Goal: Information Seeking & Learning: Check status

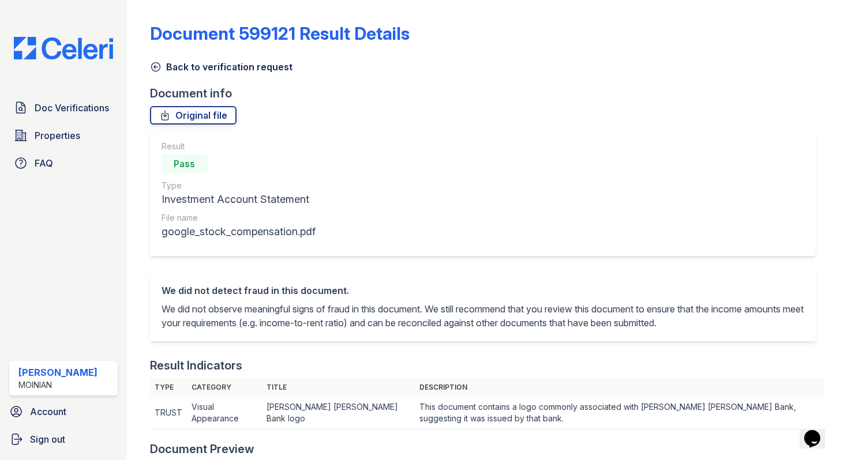
click at [157, 66] on icon at bounding box center [156, 67] width 12 height 12
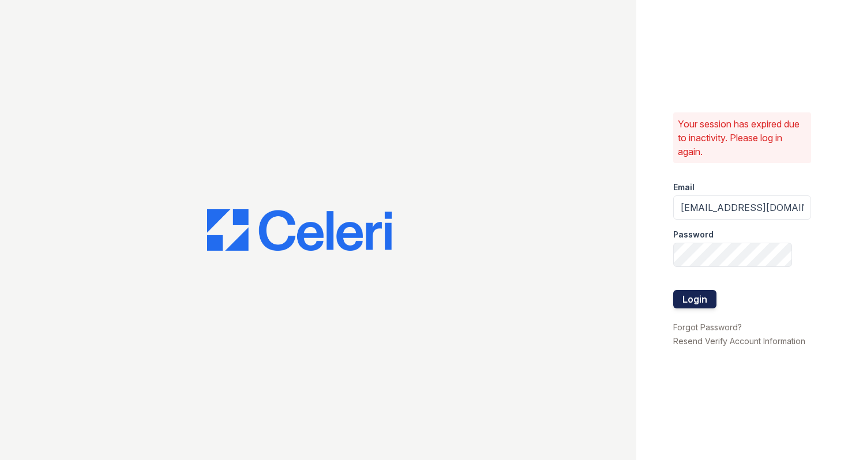
click at [693, 299] on button "Login" at bounding box center [694, 299] width 43 height 18
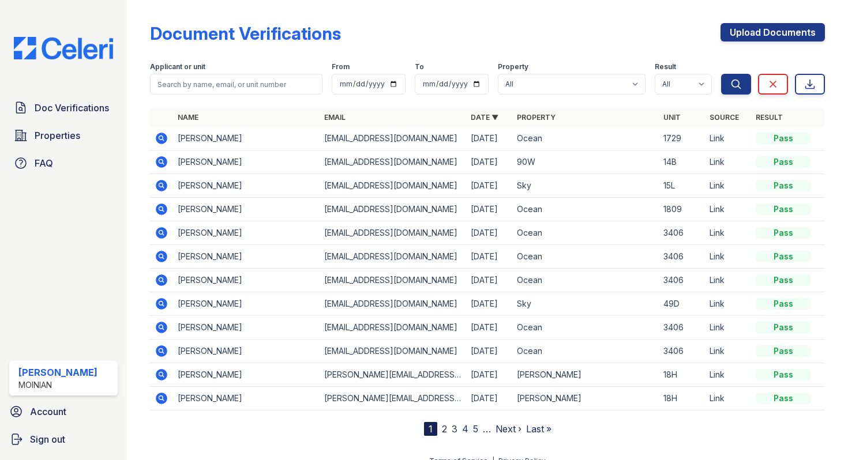
click at [64, 215] on div "Doc Verifications Properties FAQ Shiv Babani Moinian Account Sign out" at bounding box center [63, 230] width 127 height 460
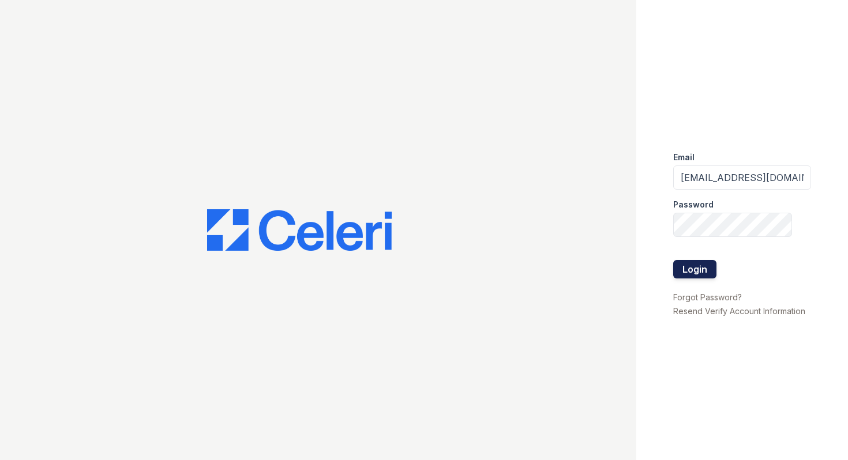
click at [696, 269] on button "Login" at bounding box center [694, 269] width 43 height 18
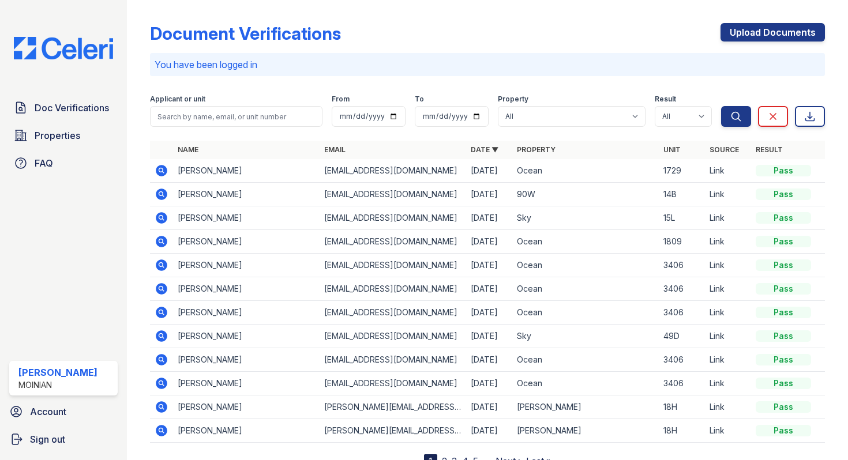
scroll to position [47, 0]
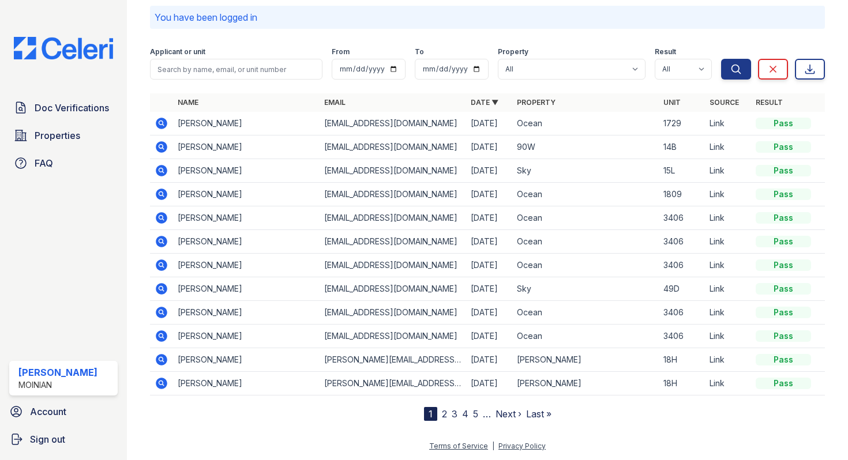
click at [444, 415] on link "2" at bounding box center [444, 414] width 5 height 12
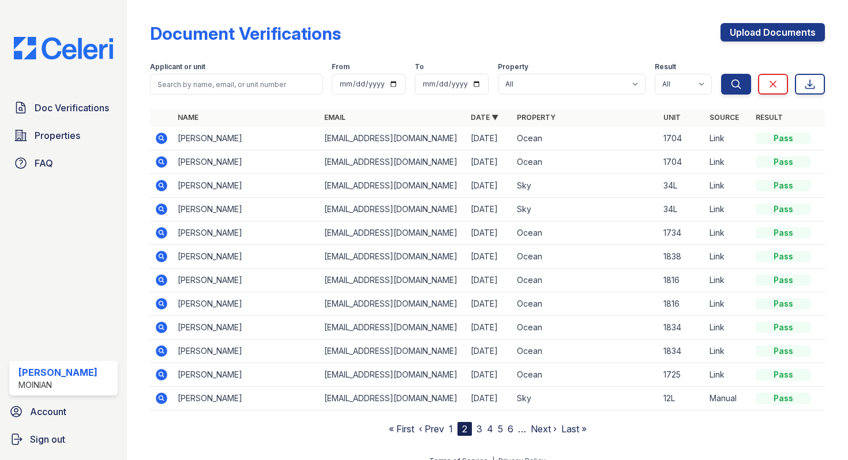
click at [448, 432] on nav "« First ‹ Prev 1 2 3 4 5 6 … Next › Last »" at bounding box center [488, 429] width 198 height 14
click at [453, 430] on nav "« First ‹ Prev 1 2 3 4 5 6 … Next › Last »" at bounding box center [488, 429] width 198 height 14
click at [451, 430] on link "1" at bounding box center [451, 429] width 4 height 12
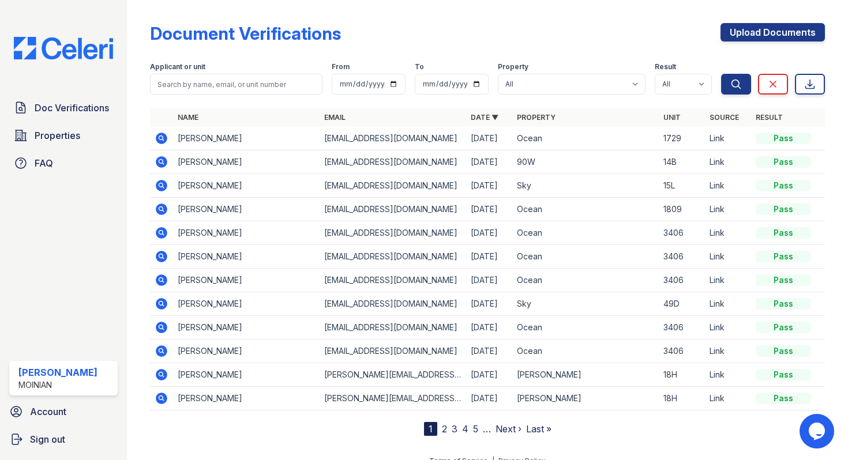
click at [160, 353] on icon at bounding box center [162, 351] width 14 height 14
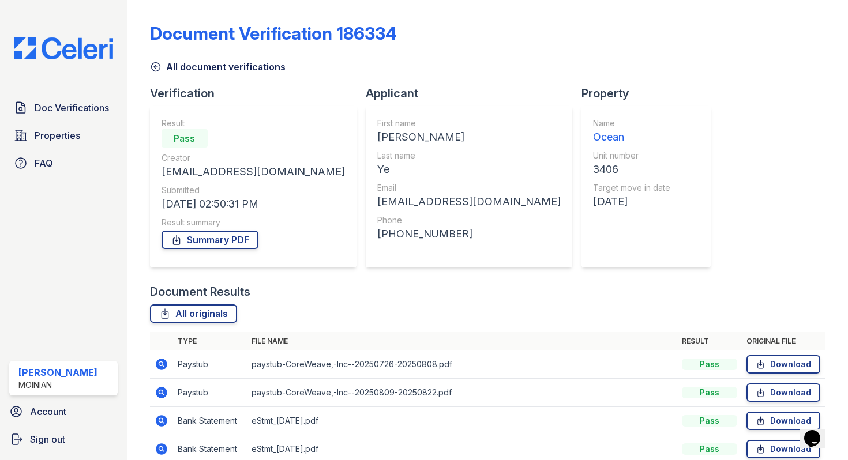
click at [158, 64] on icon at bounding box center [156, 67] width 12 height 12
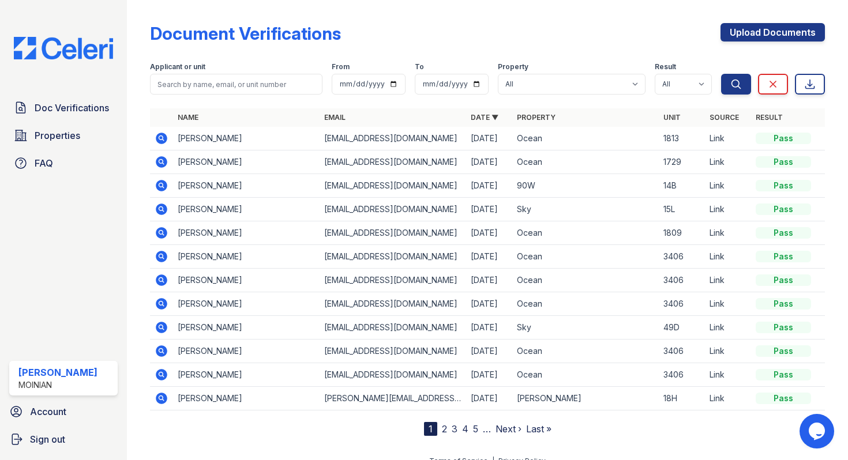
click at [160, 141] on icon at bounding box center [162, 139] width 12 height 12
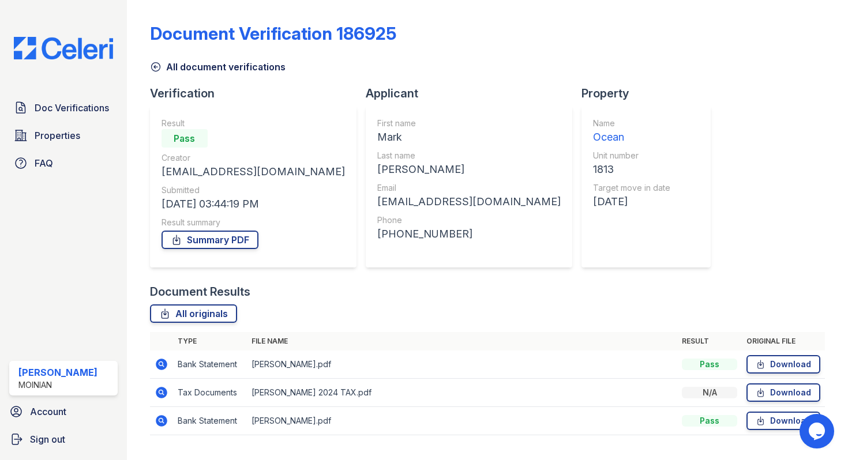
scroll to position [26, 0]
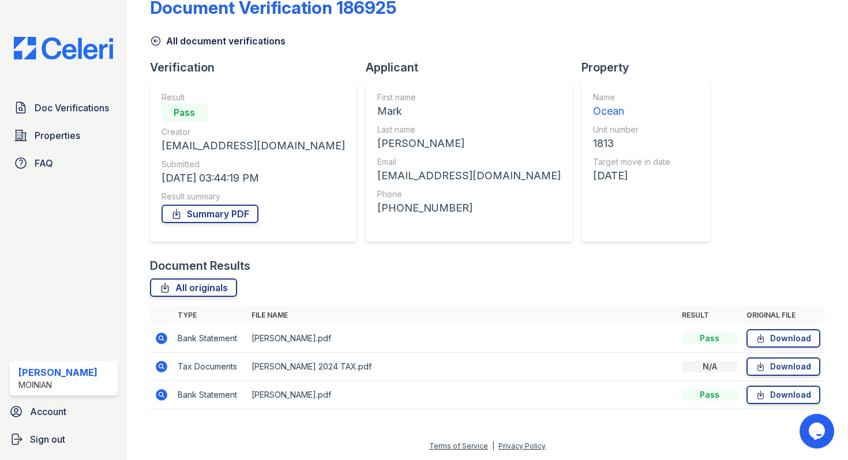
click at [162, 338] on icon at bounding box center [160, 337] width 3 height 3
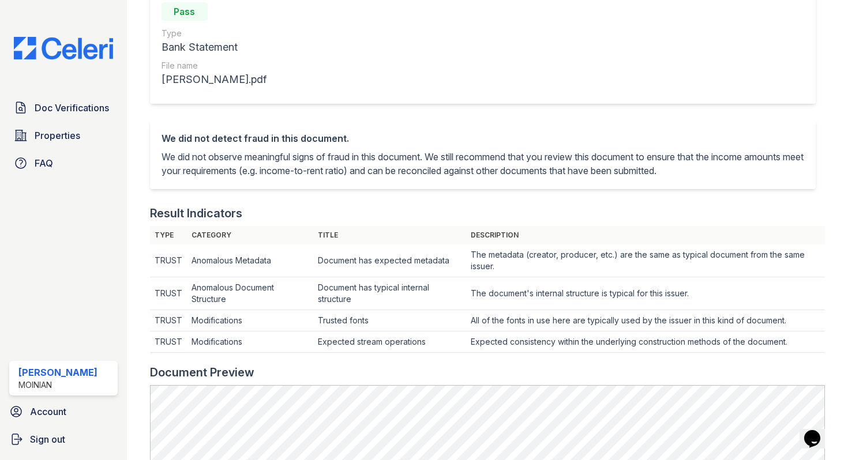
scroll to position [60, 0]
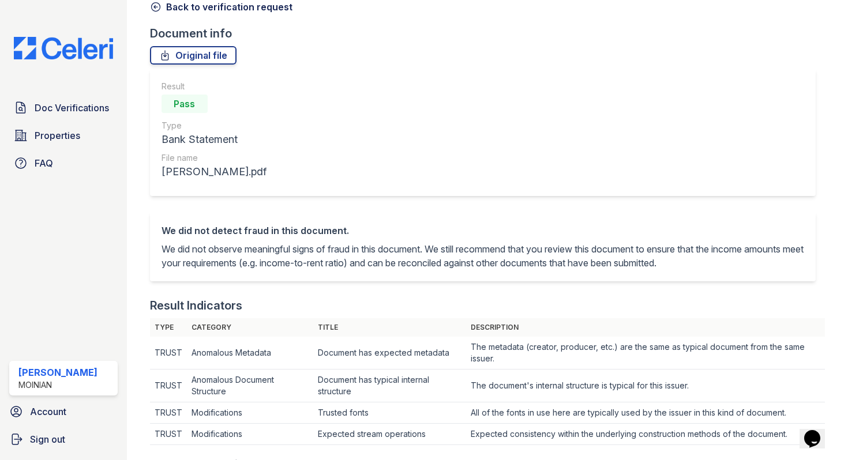
click at [157, 8] on icon at bounding box center [156, 7] width 12 height 12
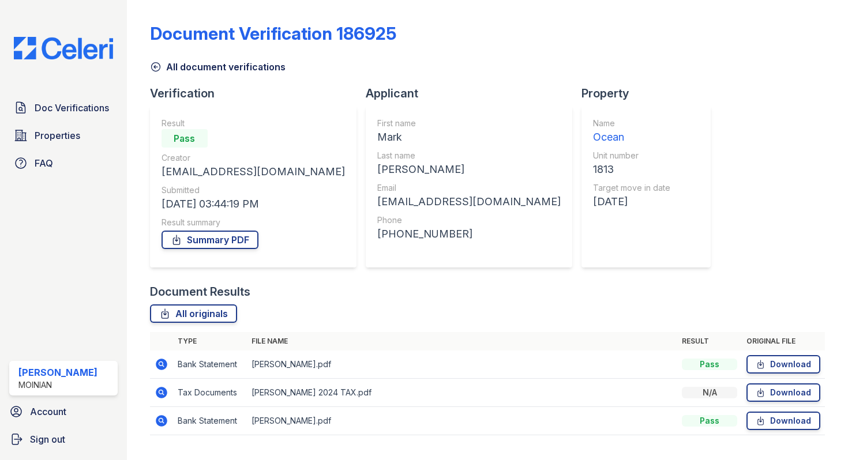
scroll to position [26, 0]
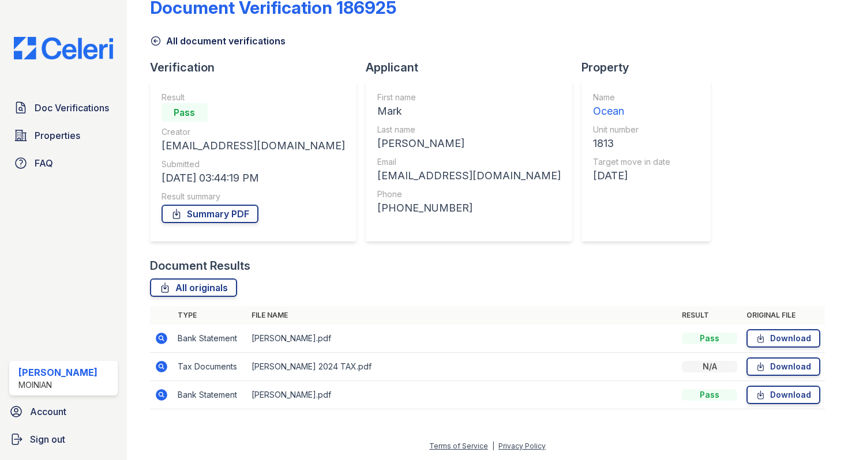
click at [159, 363] on icon at bounding box center [162, 367] width 12 height 12
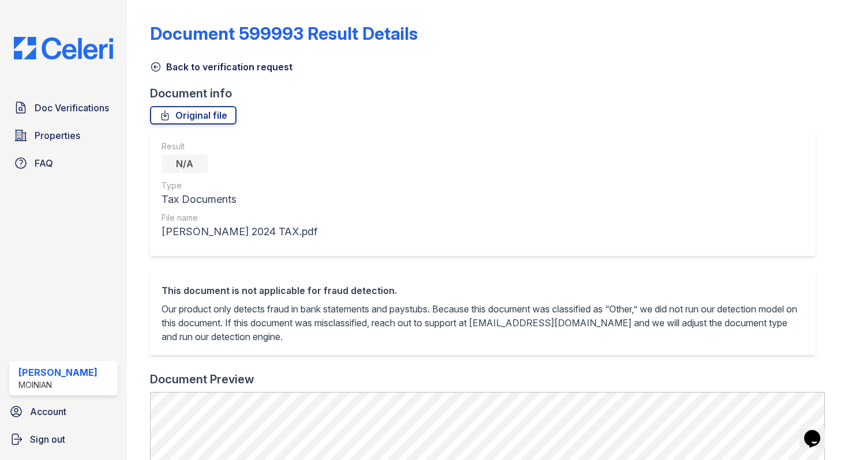
click at [156, 65] on icon at bounding box center [156, 67] width 12 height 12
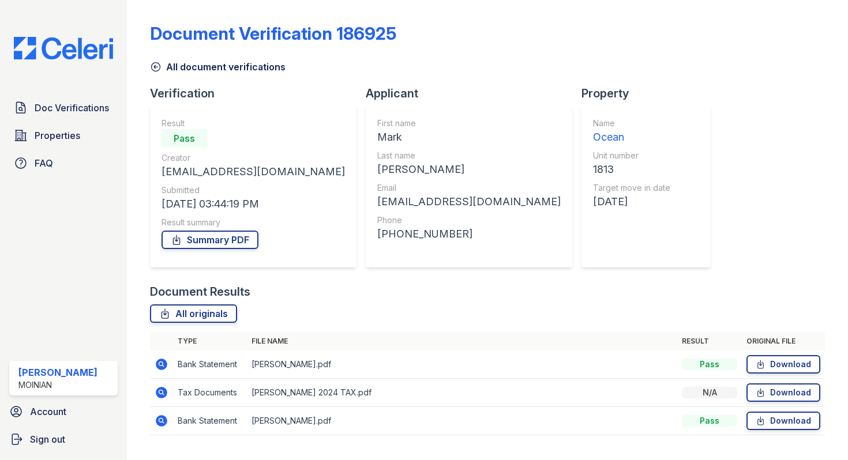
scroll to position [26, 0]
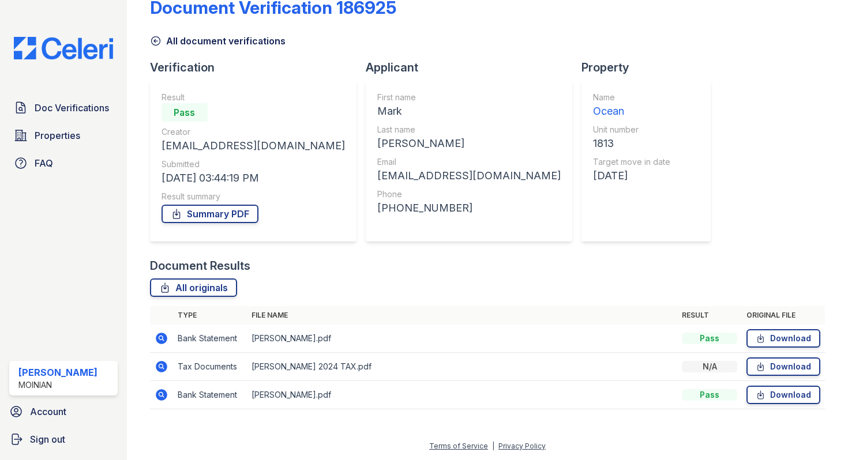
click at [163, 396] on icon at bounding box center [162, 395] width 14 height 14
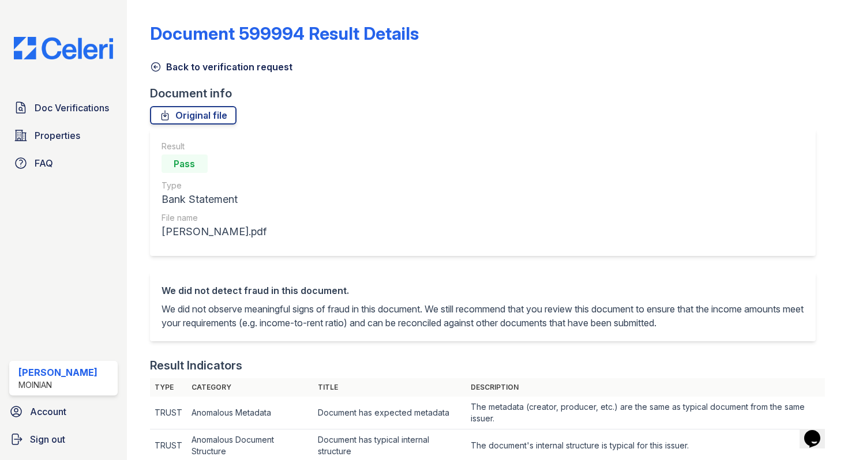
click at [155, 66] on icon at bounding box center [156, 67] width 12 height 12
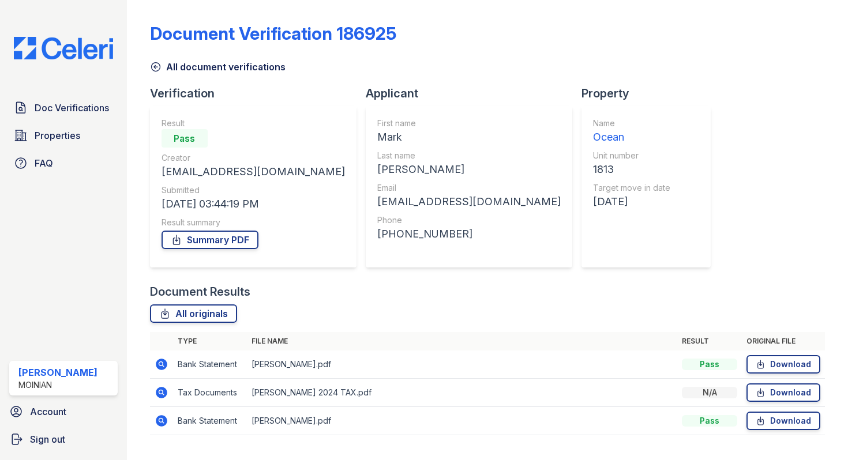
scroll to position [26, 0]
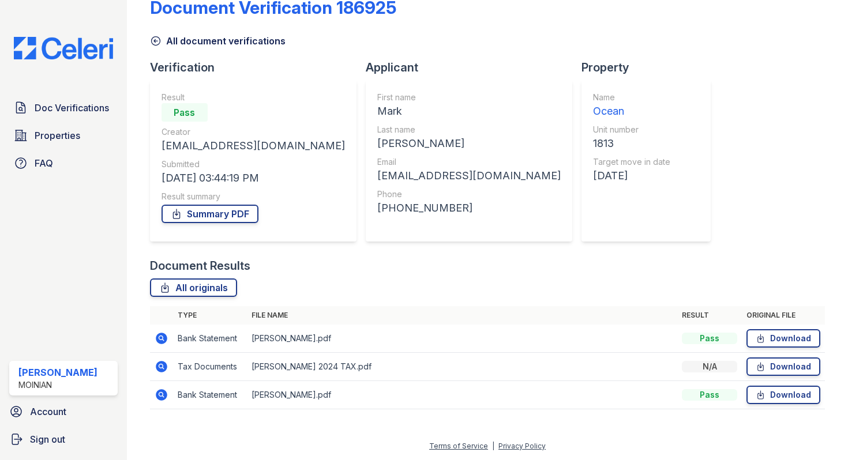
click at [161, 370] on icon at bounding box center [162, 367] width 12 height 12
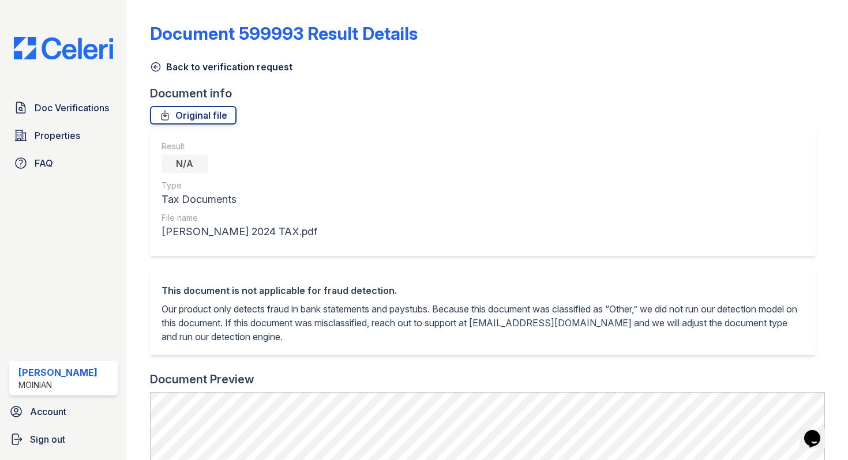
click at [151, 63] on icon at bounding box center [156, 67] width 12 height 12
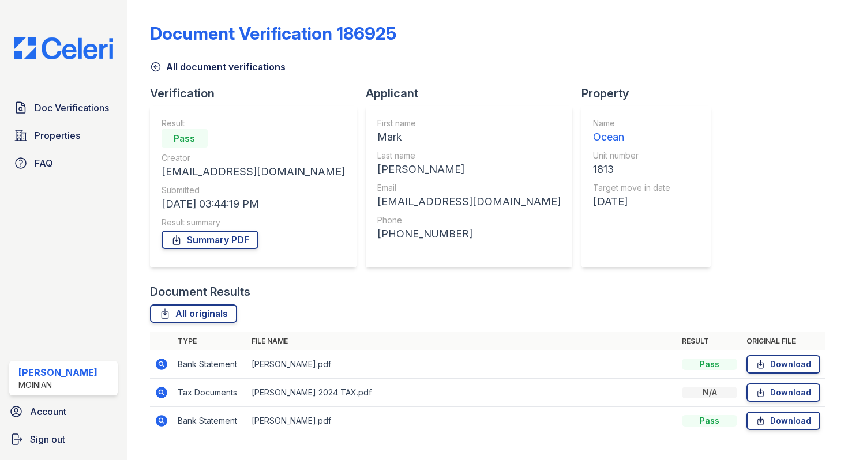
click at [154, 70] on icon at bounding box center [156, 67] width 12 height 12
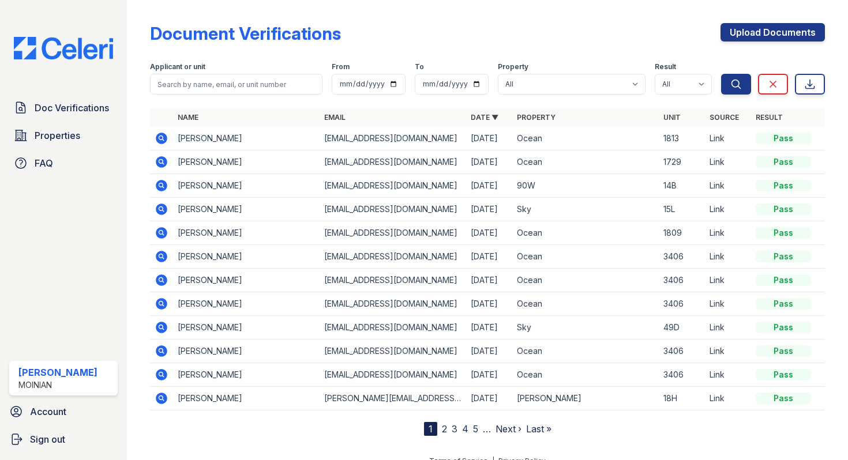
click at [444, 432] on link "2" at bounding box center [444, 429] width 5 height 12
click at [482, 431] on nav "« First ‹ Prev 1 2 3 4 5 6 … Next › Last »" at bounding box center [488, 429] width 198 height 14
click at [479, 430] on link "3" at bounding box center [480, 429] width 6 height 12
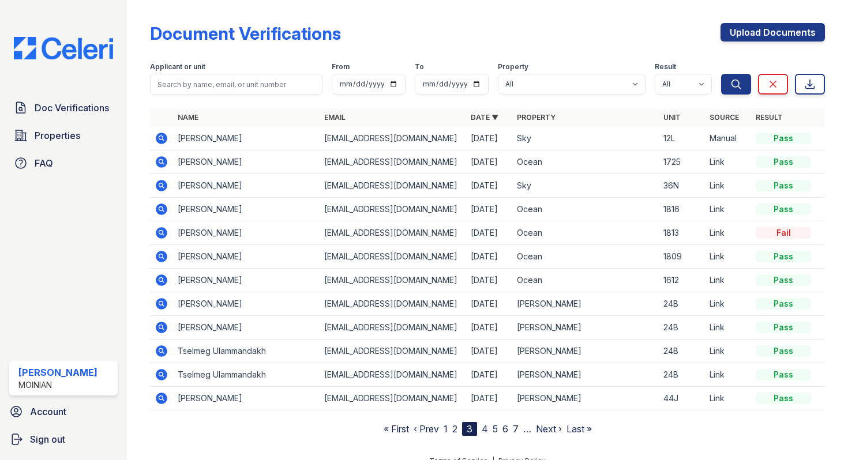
click at [161, 233] on icon at bounding box center [160, 232] width 3 height 3
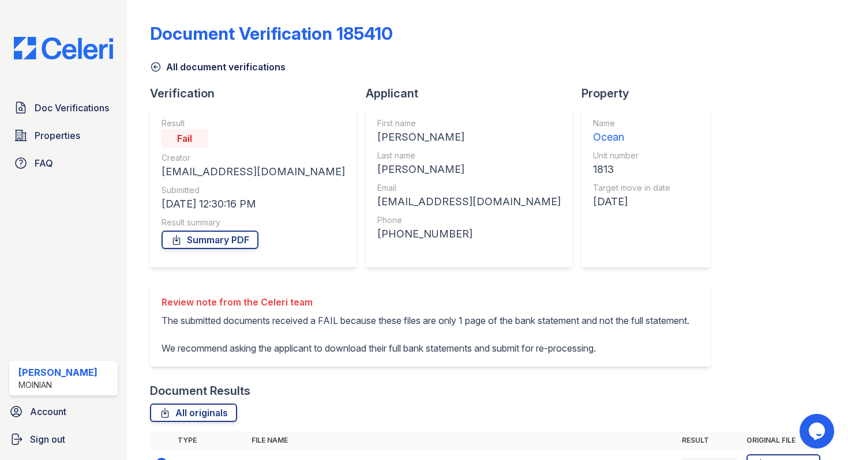
scroll to position [252, 0]
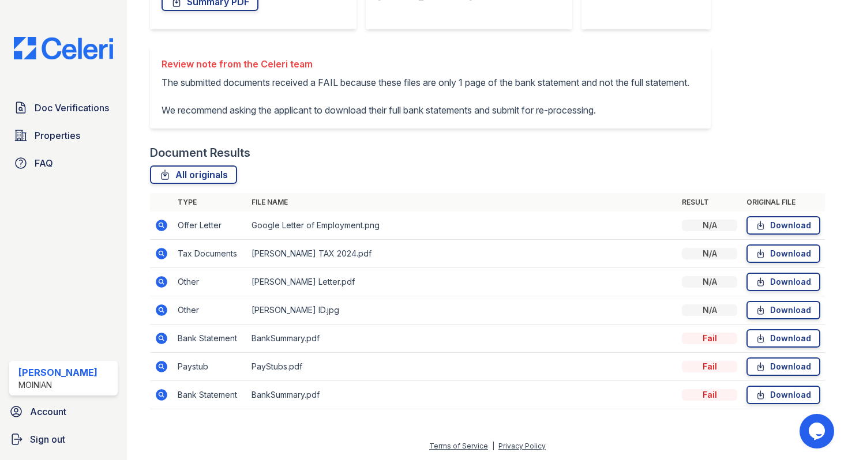
click at [161, 223] on icon at bounding box center [162, 226] width 14 height 14
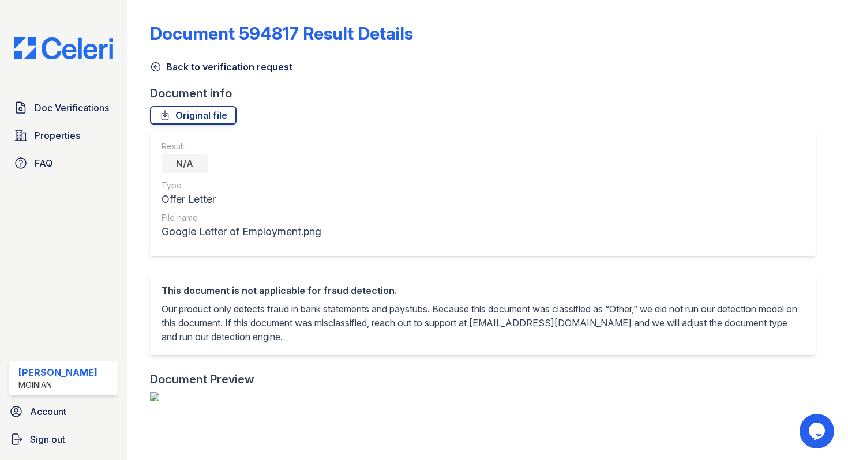
click at [162, 73] on link "Back to verification request" at bounding box center [221, 67] width 143 height 14
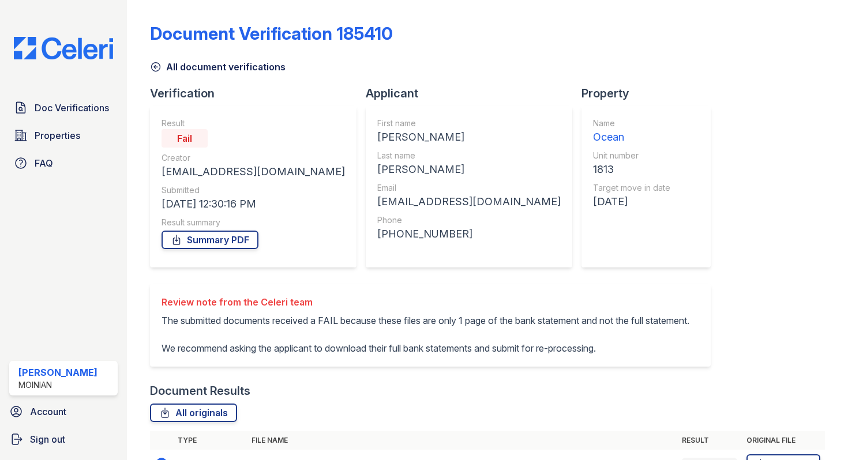
click at [158, 63] on icon at bounding box center [155, 67] width 9 height 9
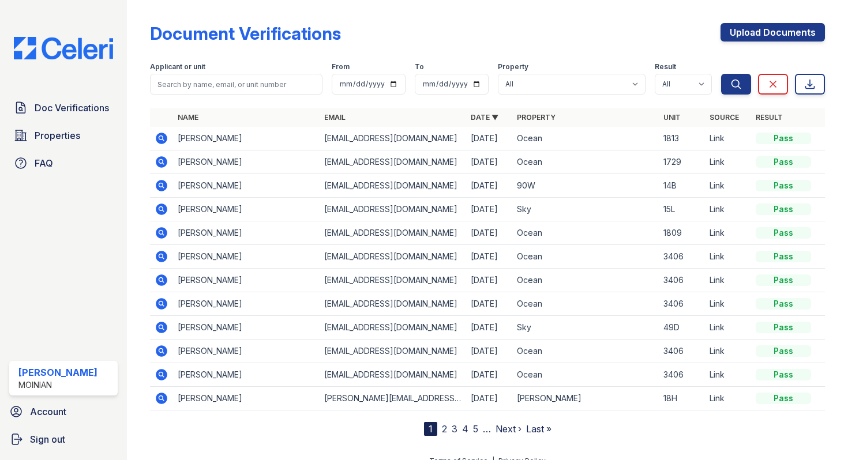
click at [445, 430] on link "2" at bounding box center [444, 429] width 5 height 12
click at [478, 426] on link "3" at bounding box center [480, 429] width 6 height 12
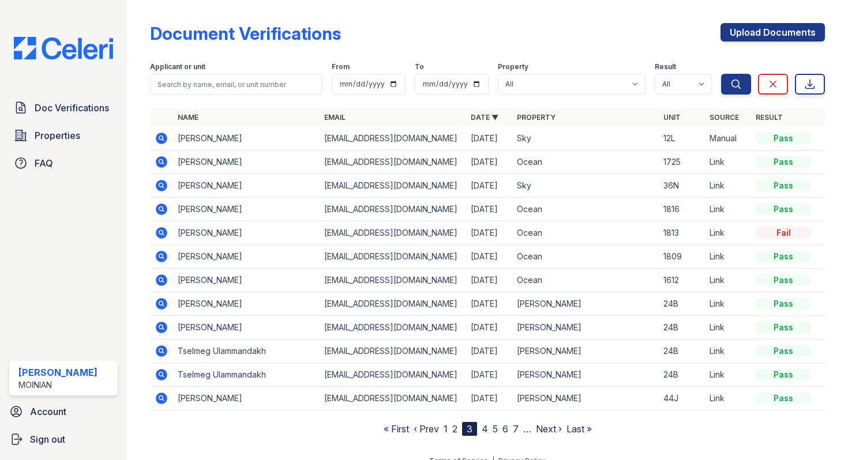
click at [161, 231] on icon at bounding box center [162, 233] width 14 height 14
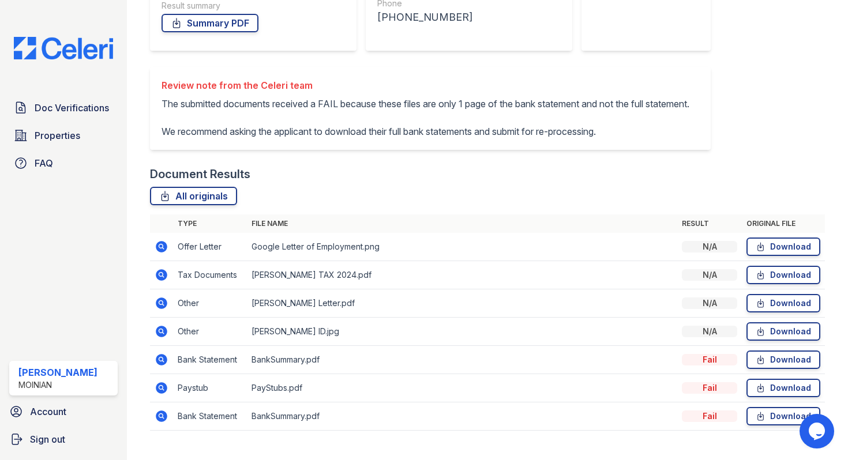
scroll to position [252, 0]
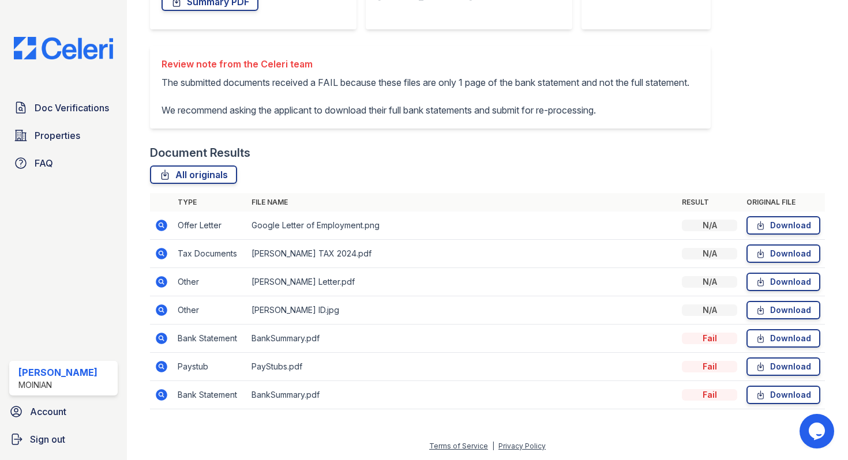
click at [162, 282] on icon at bounding box center [160, 281] width 3 height 3
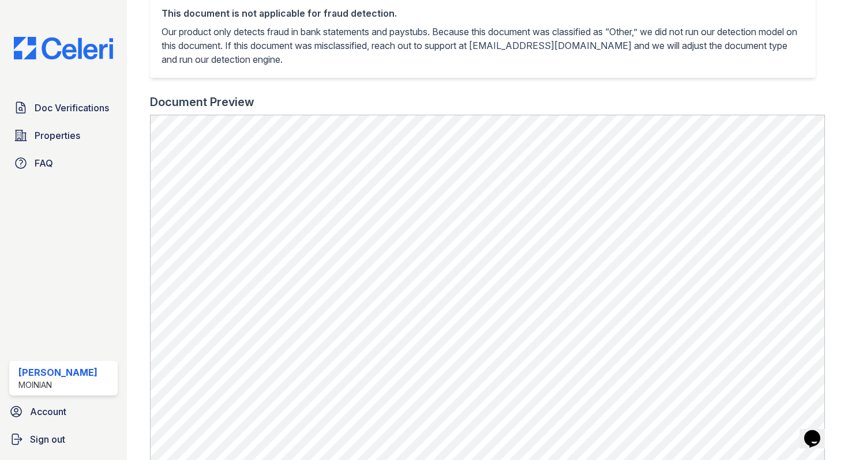
scroll to position [23, 0]
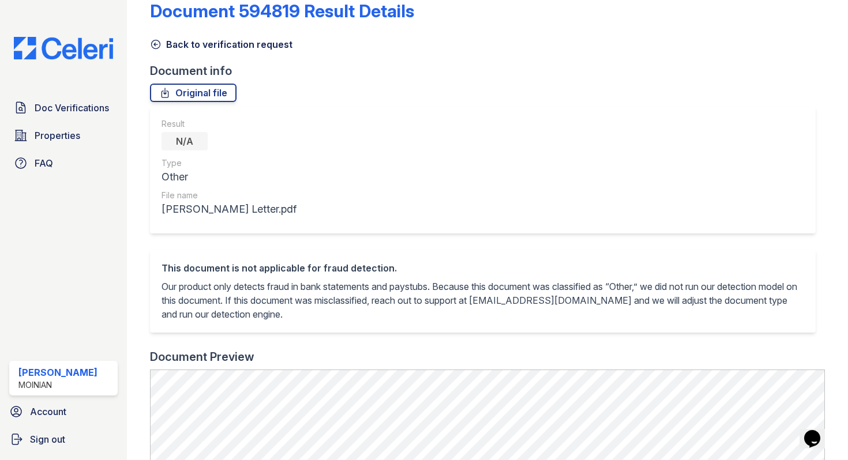
click at [156, 48] on icon at bounding box center [156, 45] width 12 height 12
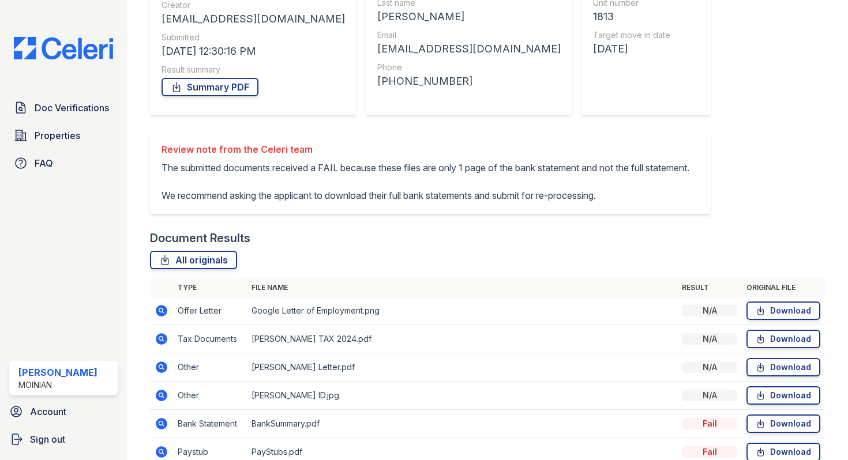
scroll to position [252, 0]
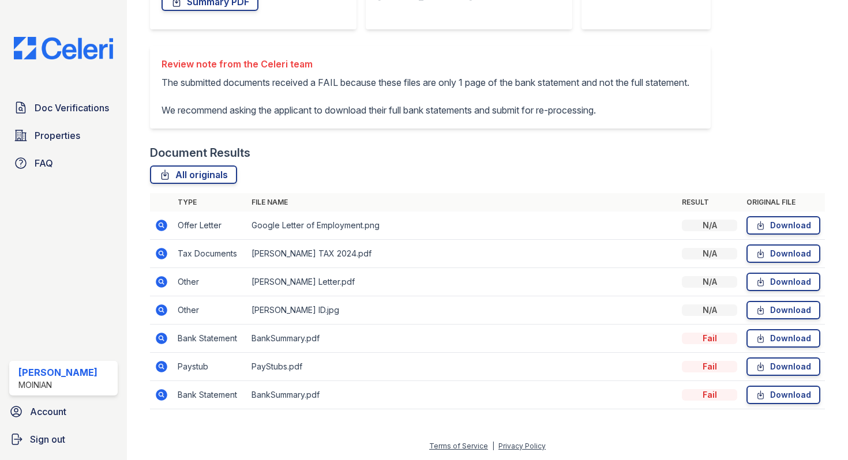
click at [163, 363] on icon at bounding box center [162, 367] width 12 height 12
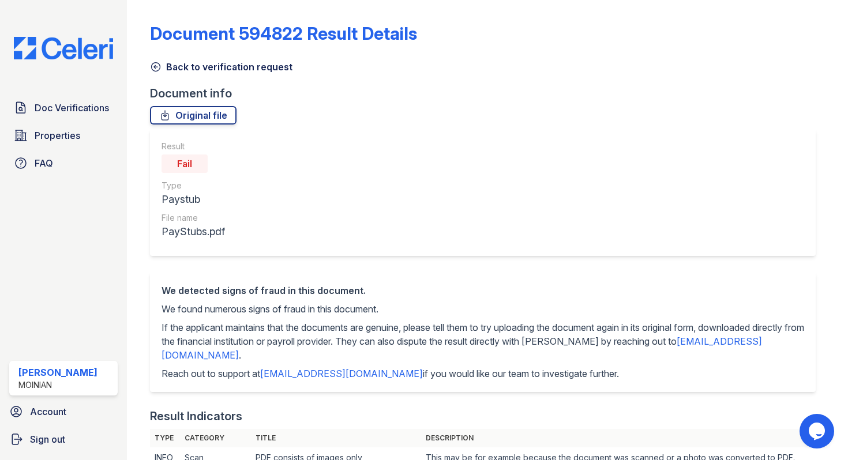
click at [155, 72] on icon at bounding box center [156, 67] width 12 height 12
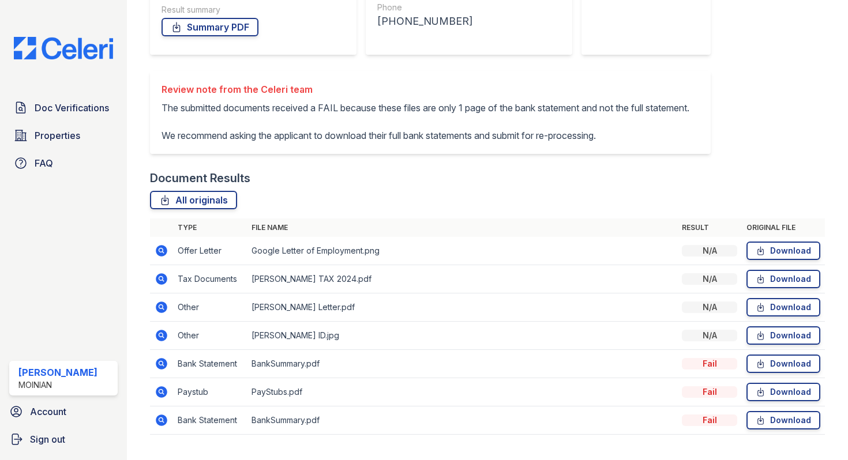
scroll to position [252, 0]
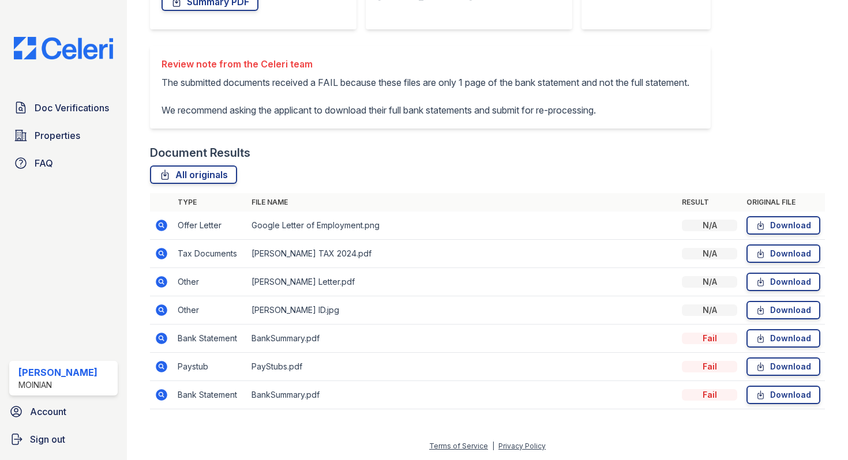
click at [160, 336] on icon at bounding box center [160, 337] width 3 height 3
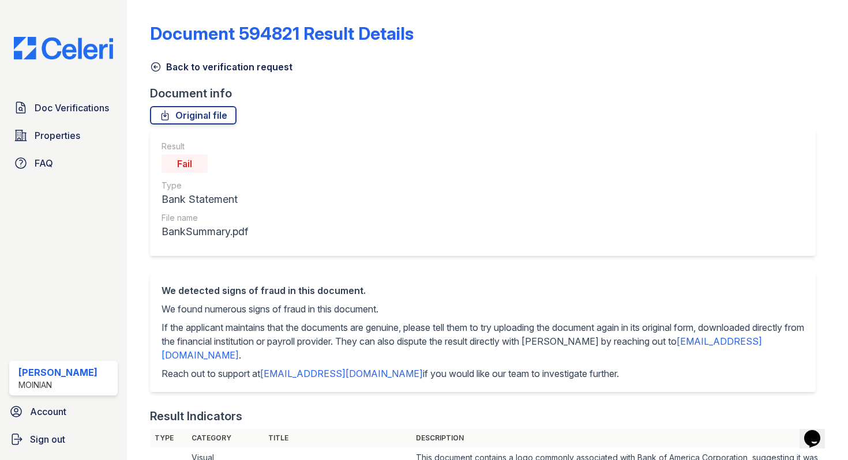
click at [158, 67] on icon at bounding box center [155, 67] width 9 height 9
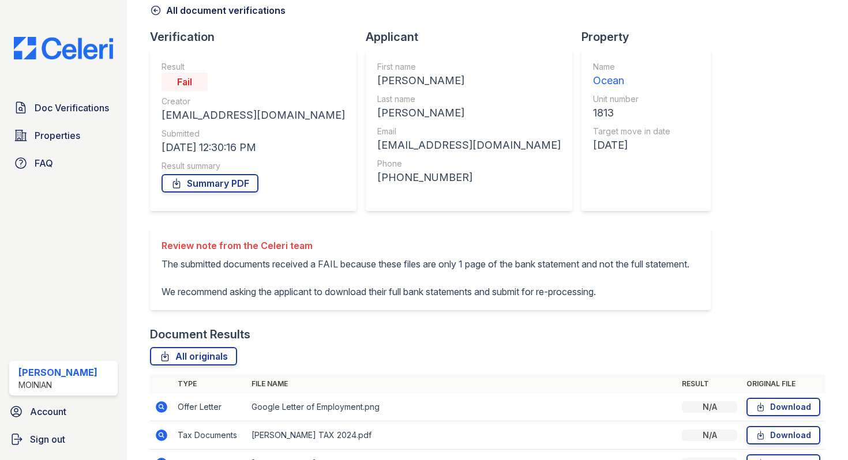
scroll to position [252, 0]
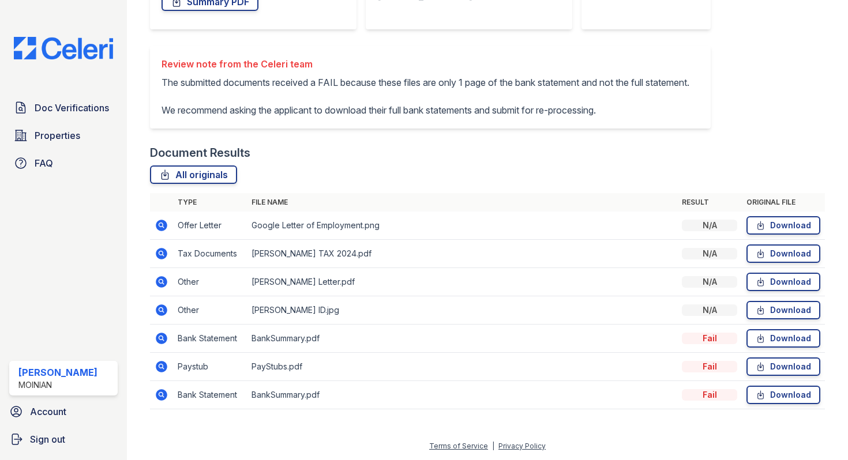
click at [163, 395] on icon at bounding box center [162, 395] width 14 height 14
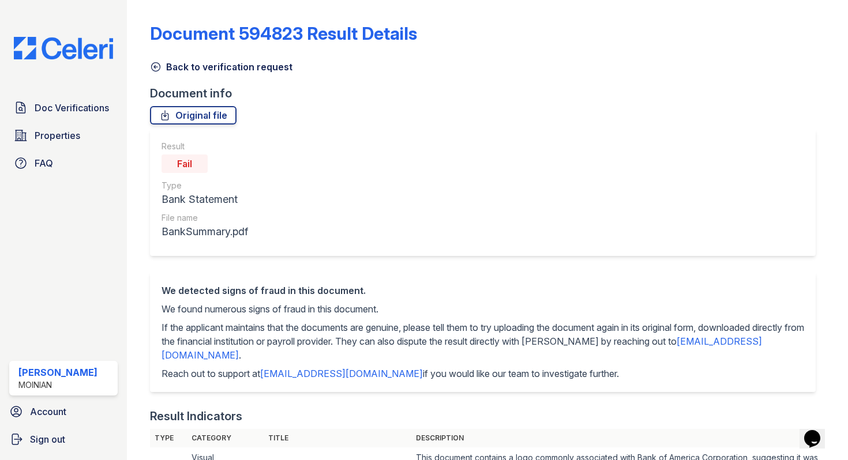
click at [156, 65] on icon at bounding box center [156, 67] width 12 height 12
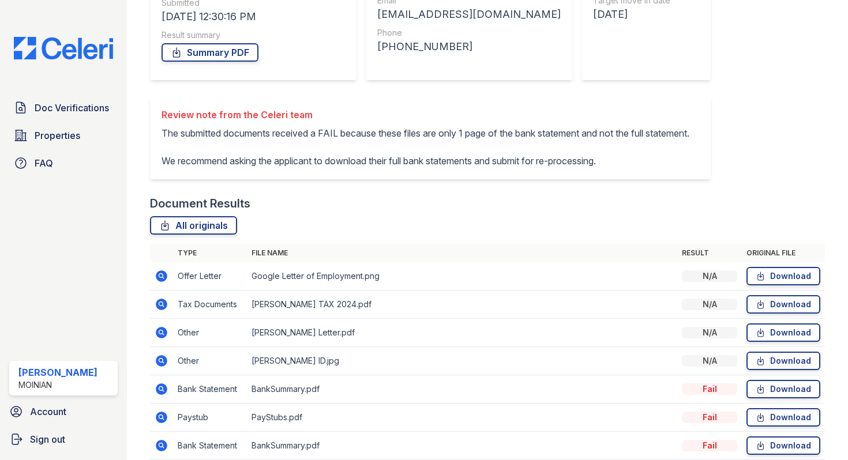
scroll to position [252, 0]
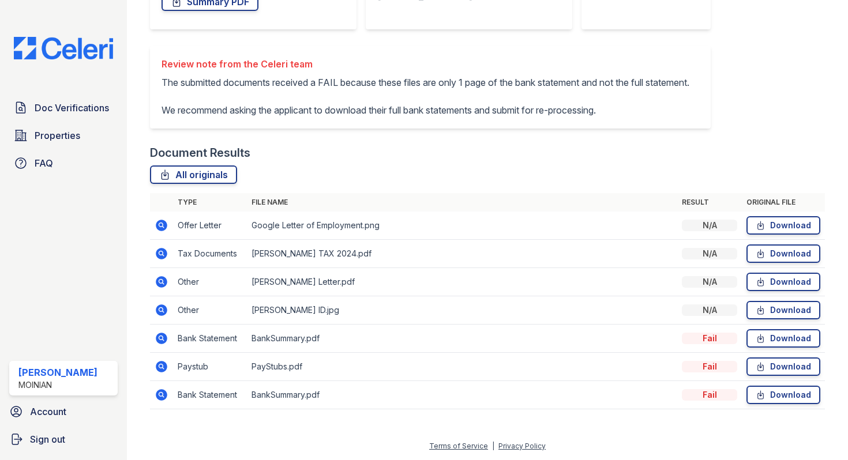
click at [158, 365] on icon at bounding box center [162, 367] width 12 height 12
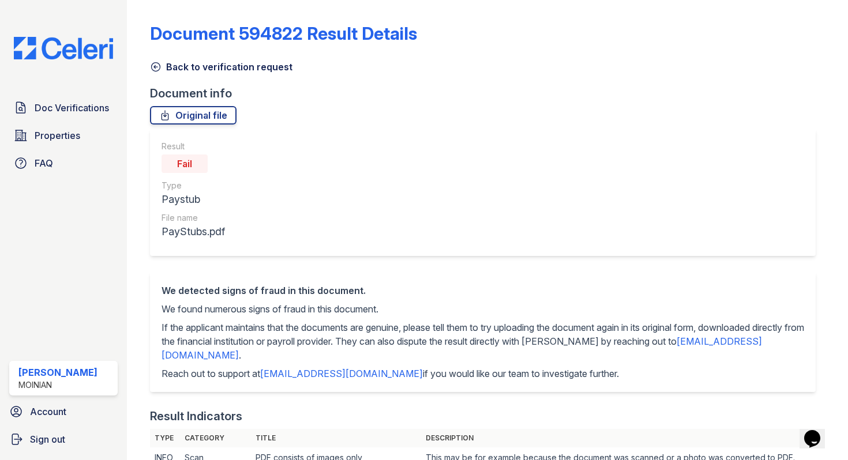
click at [158, 63] on icon at bounding box center [155, 67] width 9 height 9
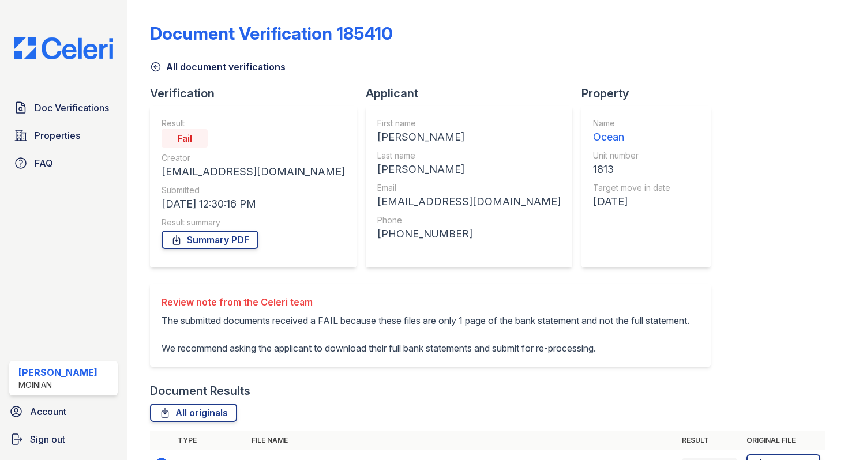
click at [158, 64] on icon at bounding box center [156, 67] width 12 height 12
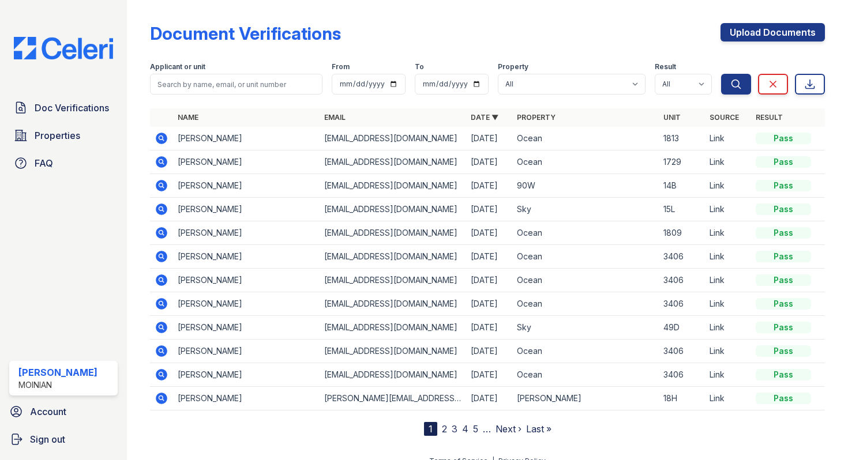
click at [161, 136] on icon at bounding box center [162, 139] width 14 height 14
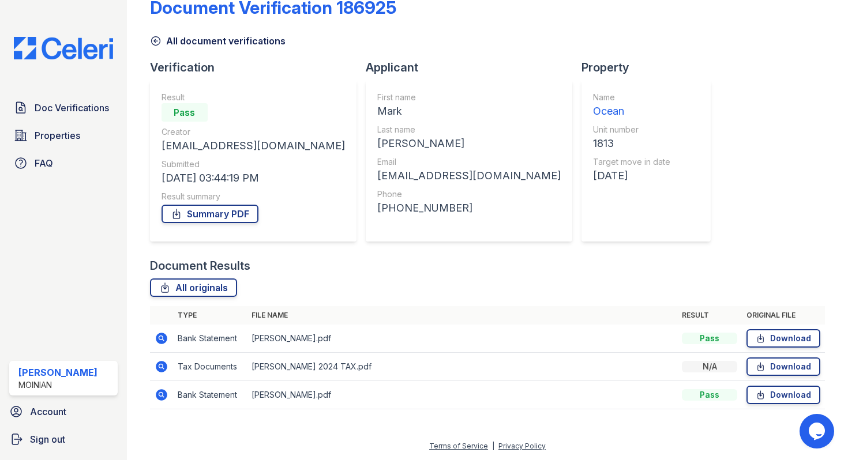
click at [162, 393] on icon at bounding box center [162, 395] width 12 height 12
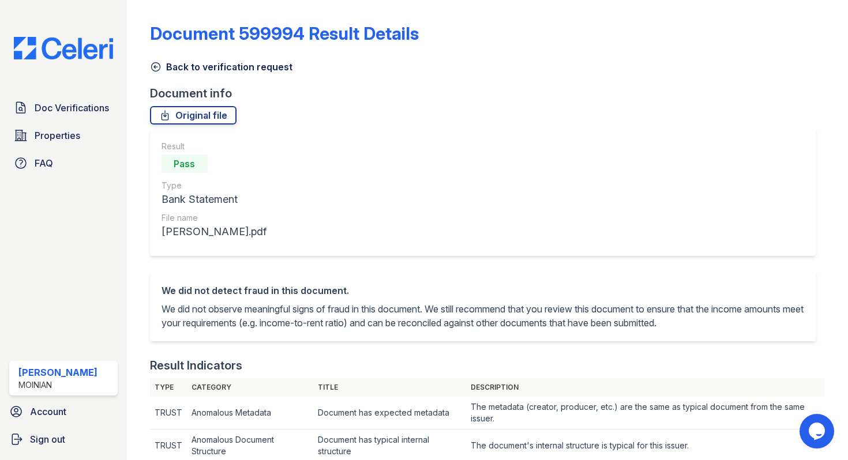
click at [159, 65] on icon at bounding box center [156, 67] width 12 height 12
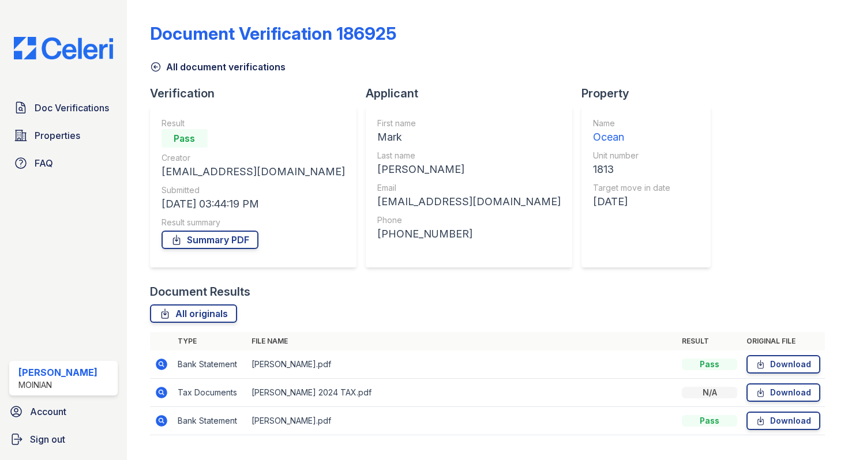
scroll to position [26, 0]
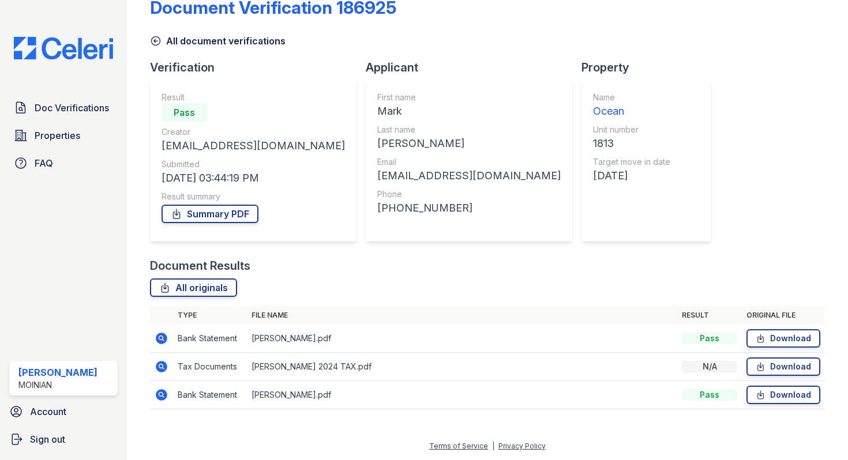
click at [160, 371] on icon at bounding box center [162, 367] width 12 height 12
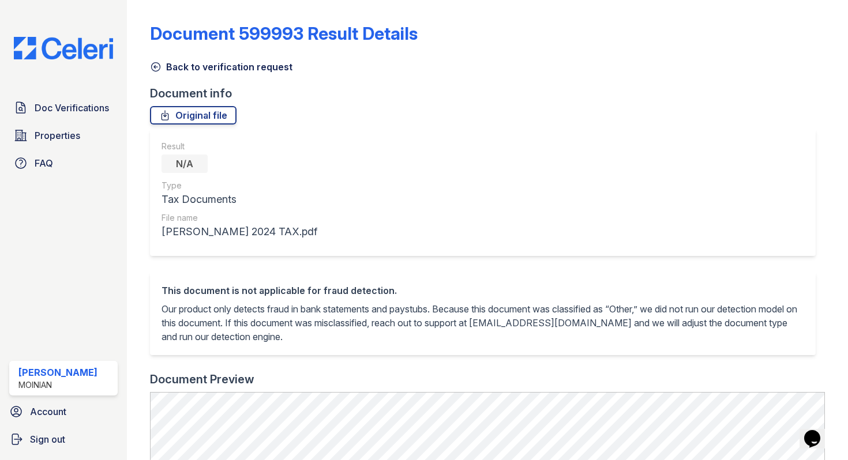
click at [157, 65] on icon at bounding box center [156, 67] width 12 height 12
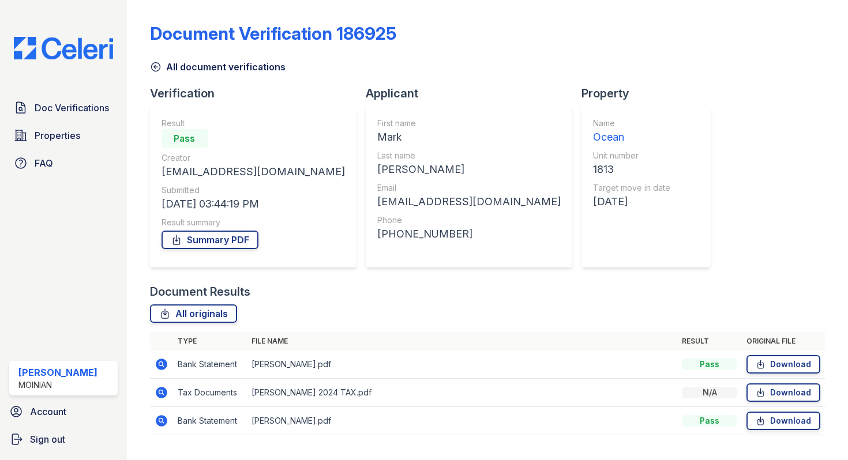
click at [152, 67] on icon at bounding box center [156, 67] width 12 height 12
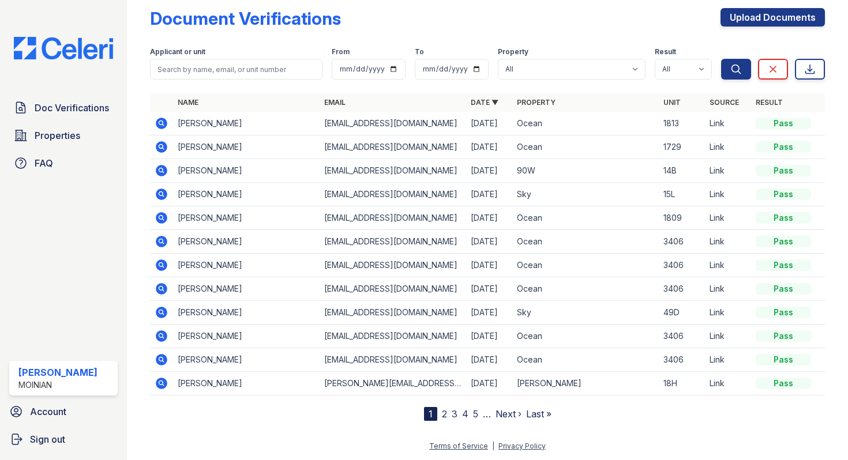
scroll to position [8, 0]
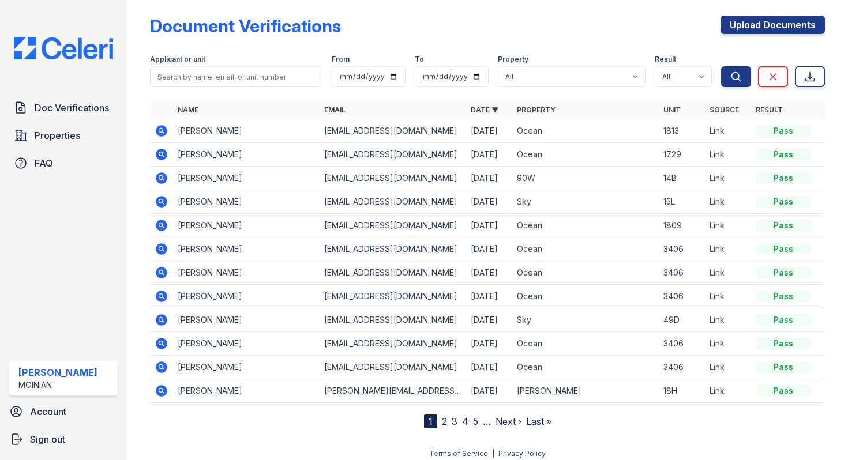
click at [163, 133] on icon at bounding box center [162, 131] width 14 height 14
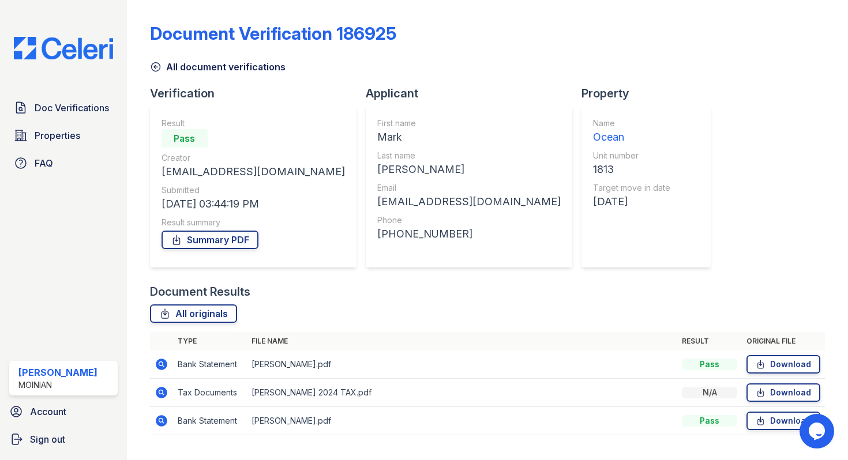
scroll to position [26, 0]
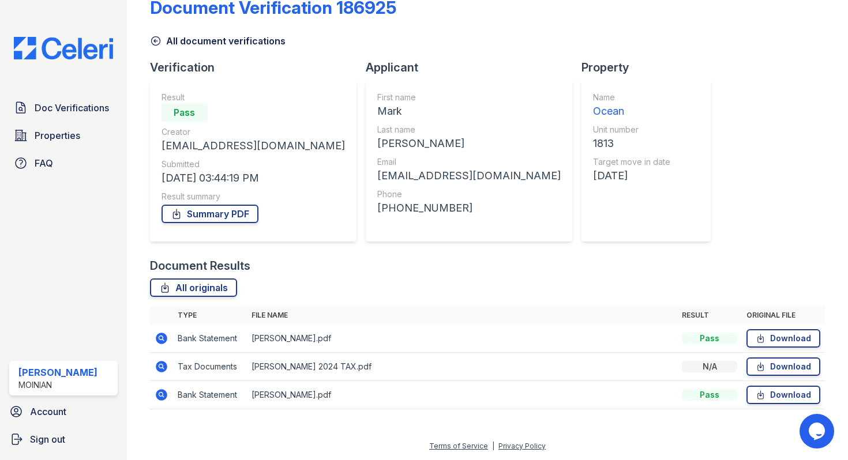
drag, startPoint x: 391, startPoint y: 346, endPoint x: 377, endPoint y: 364, distance: 22.3
click at [377, 365] on tbody "Bank Statement DELGIUDICE MARK PAY STUB.pdf Pass Download Tax Documents DELGIUD…" at bounding box center [487, 367] width 675 height 85
click at [377, 364] on td "DELGIUDICE MARK 2024 TAX.pdf" at bounding box center [462, 367] width 430 height 28
click at [383, 368] on td "DELGIUDICE MARK 2024 TAX.pdf" at bounding box center [462, 367] width 430 height 28
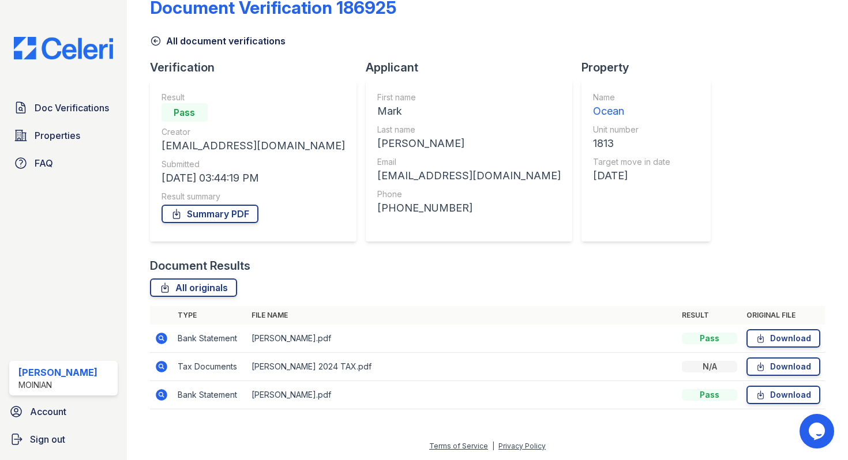
click at [404, 416] on div at bounding box center [487, 416] width 675 height 12
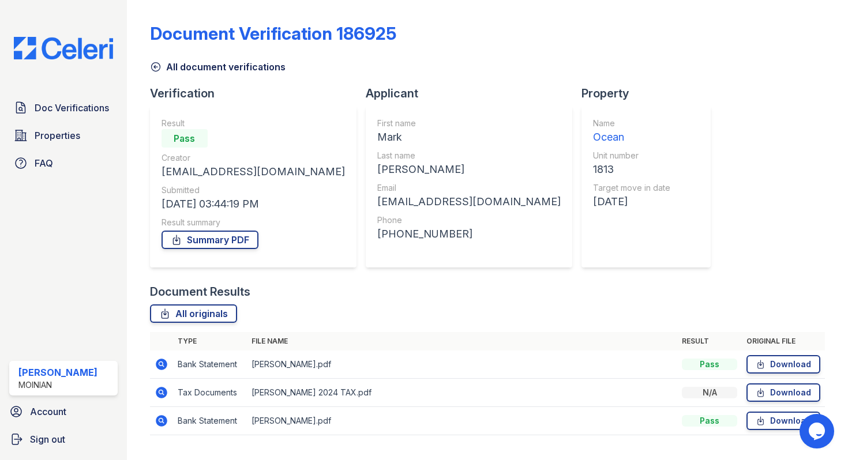
click at [150, 60] on link "All document verifications" at bounding box center [218, 67] width 136 height 14
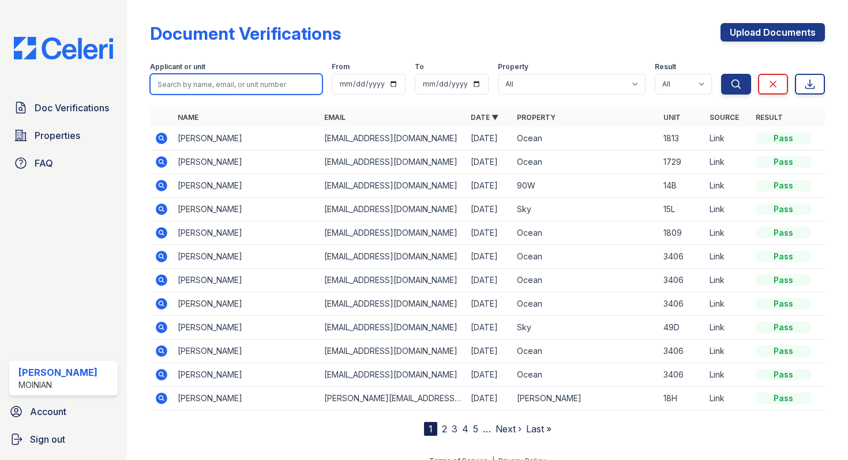
click at [234, 76] on input "search" at bounding box center [236, 84] width 173 height 21
click at [258, 86] on input "search" at bounding box center [236, 84] width 173 height 21
click at [231, 92] on input "search" at bounding box center [236, 84] width 173 height 21
type input "1816"
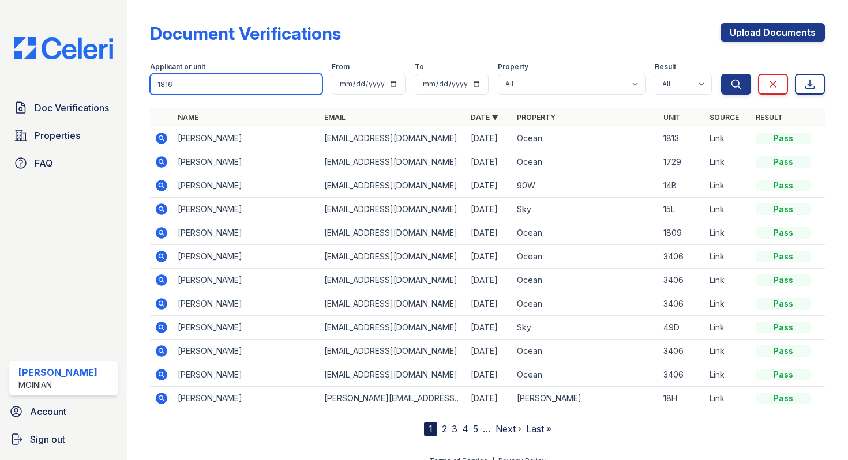
click at [721, 74] on button "Search" at bounding box center [736, 84] width 30 height 21
click at [227, 89] on input "1816" at bounding box center [236, 84] width 173 height 21
type input "1"
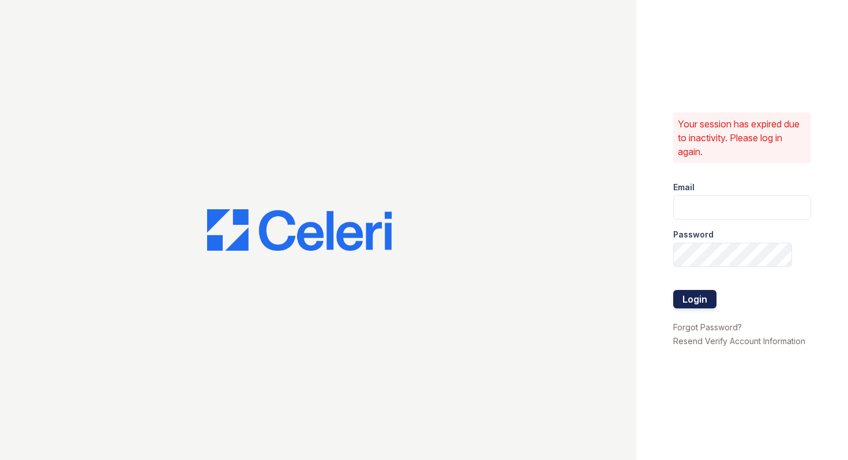
type input "[EMAIL_ADDRESS][DOMAIN_NAME]"
click at [694, 305] on button "Login" at bounding box center [694, 299] width 43 height 18
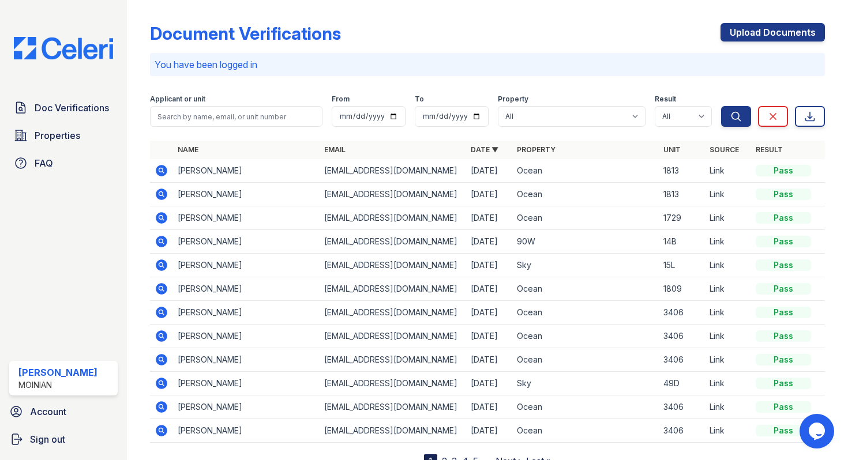
click at [161, 168] on icon at bounding box center [162, 171] width 14 height 14
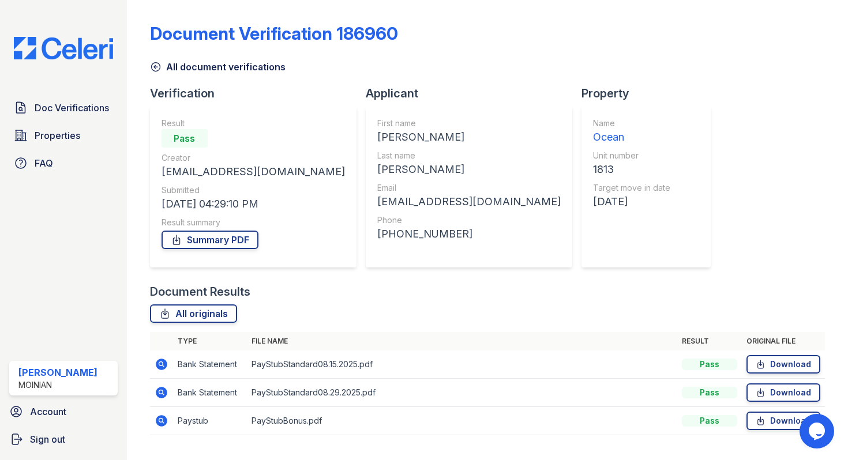
scroll to position [26, 0]
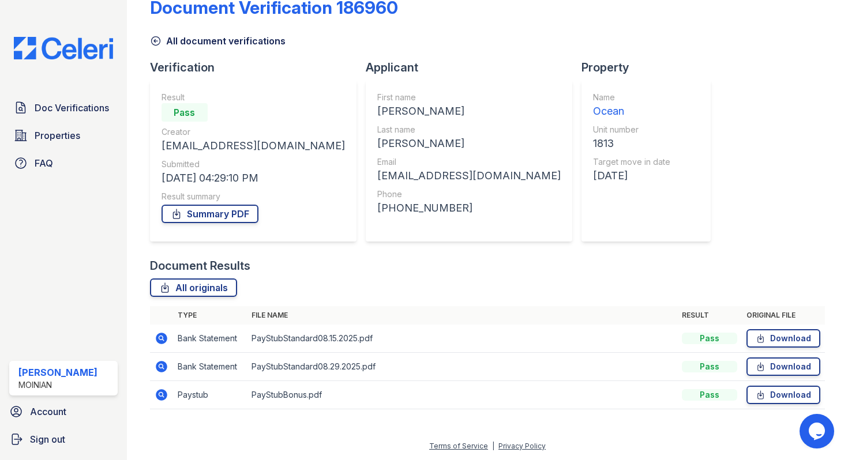
click at [162, 341] on icon at bounding box center [162, 339] width 12 height 12
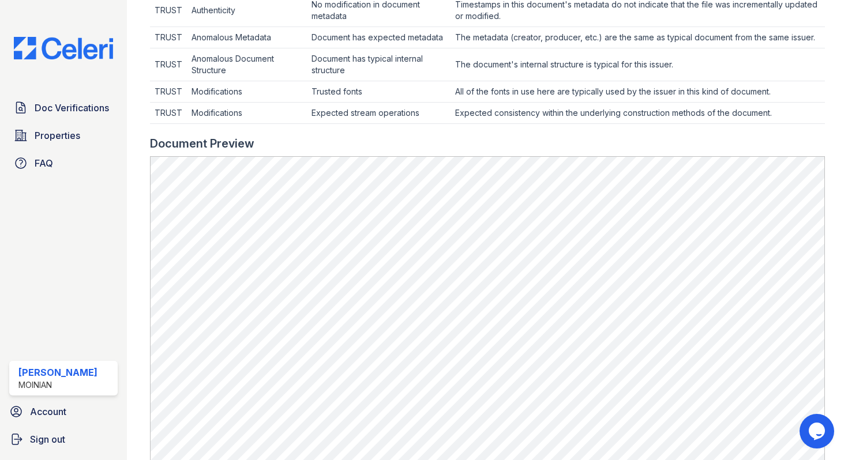
scroll to position [44, 0]
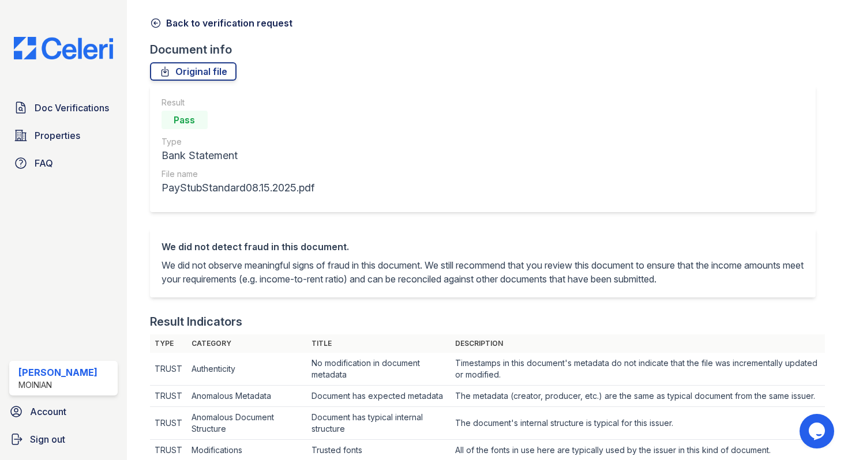
click at [155, 28] on icon at bounding box center [156, 23] width 12 height 12
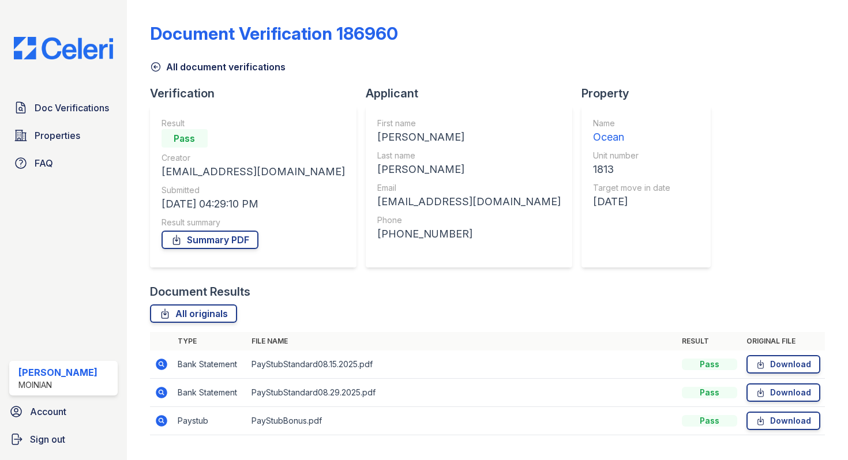
scroll to position [26, 0]
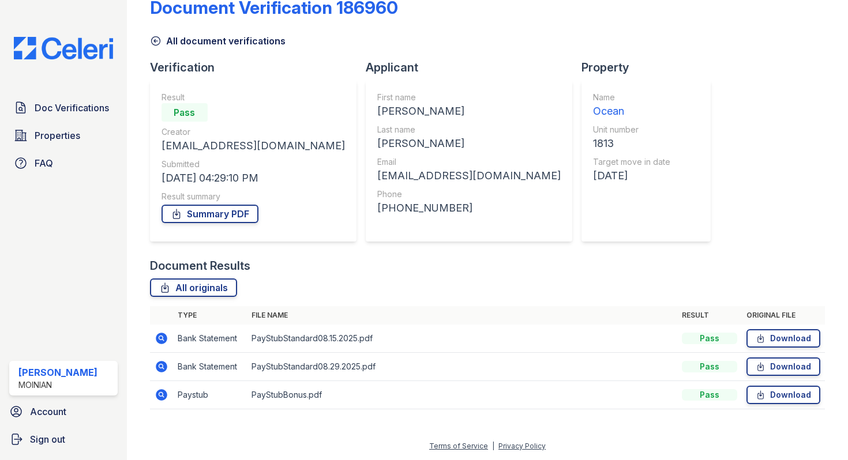
click at [156, 398] on icon at bounding box center [162, 395] width 12 height 12
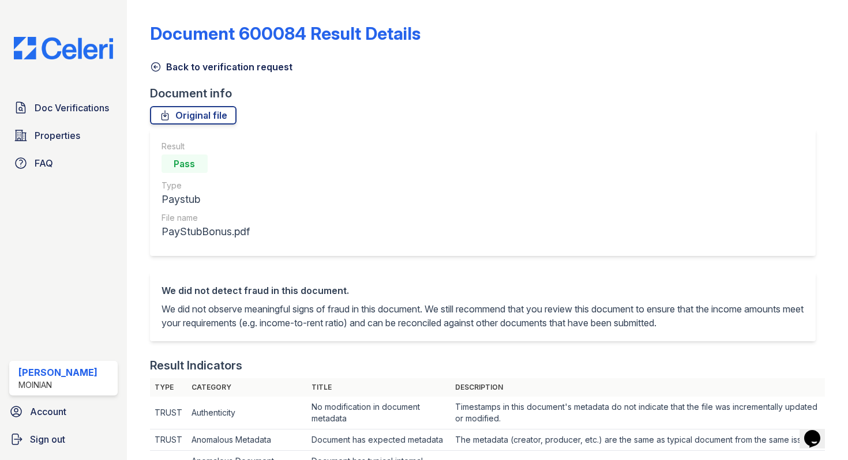
click at [155, 63] on icon at bounding box center [156, 67] width 12 height 12
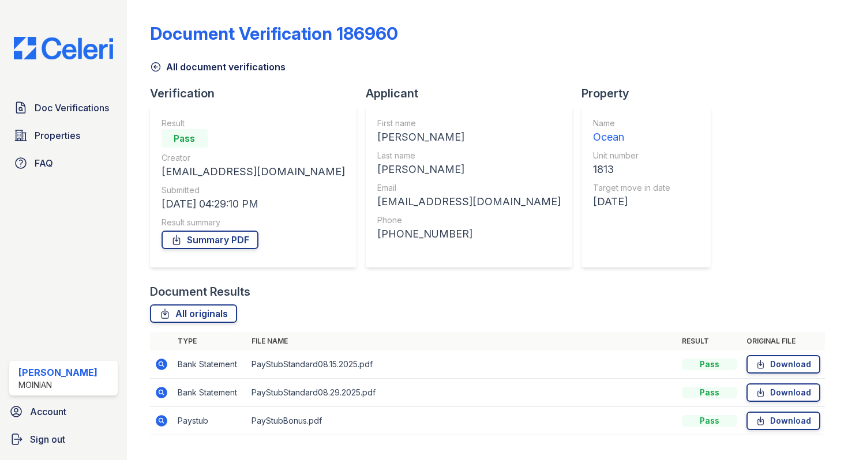
scroll to position [26, 0]
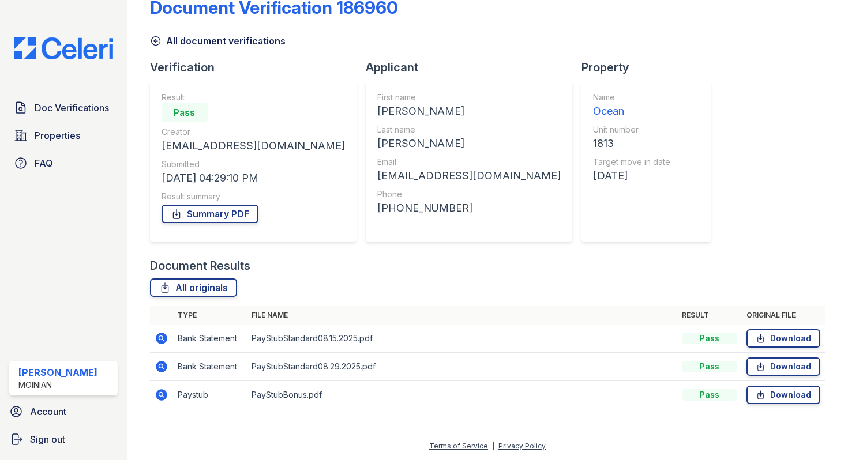
click at [160, 395] on icon at bounding box center [160, 394] width 3 height 3
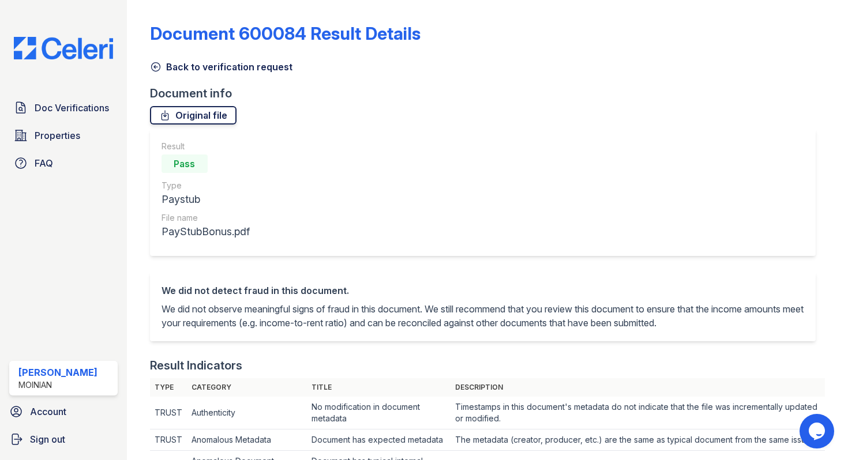
click at [173, 110] on link "Original file" at bounding box center [193, 115] width 87 height 18
click at [158, 69] on icon at bounding box center [156, 67] width 12 height 12
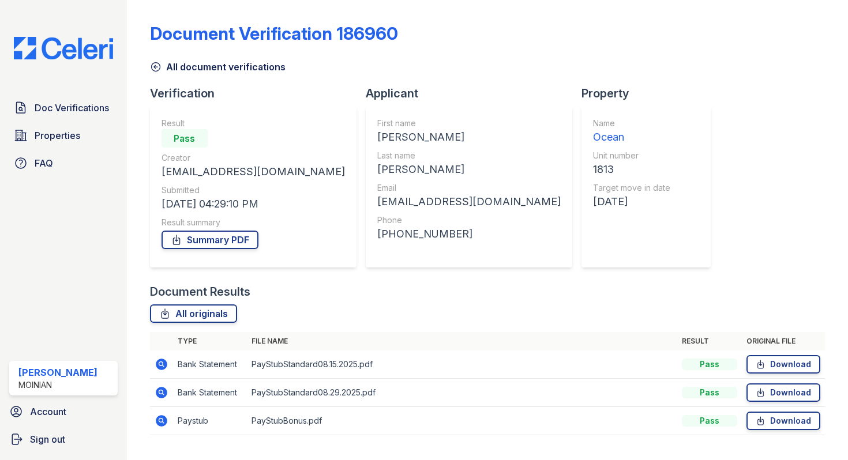
scroll to position [26, 0]
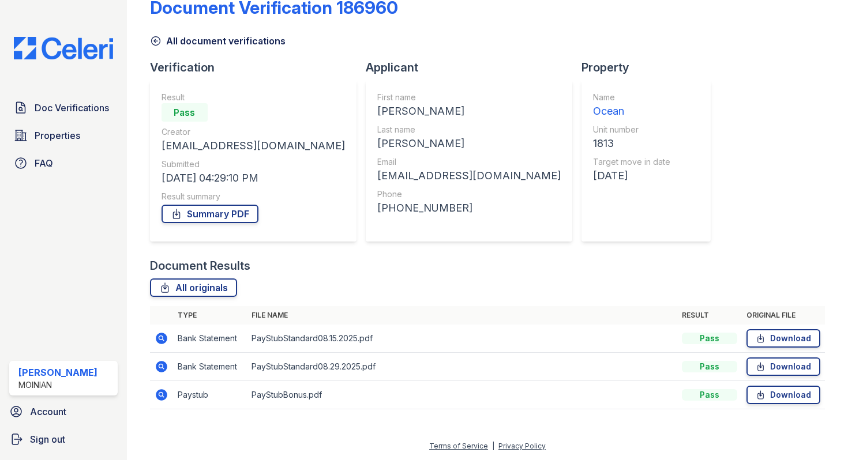
click at [162, 365] on icon at bounding box center [162, 367] width 14 height 14
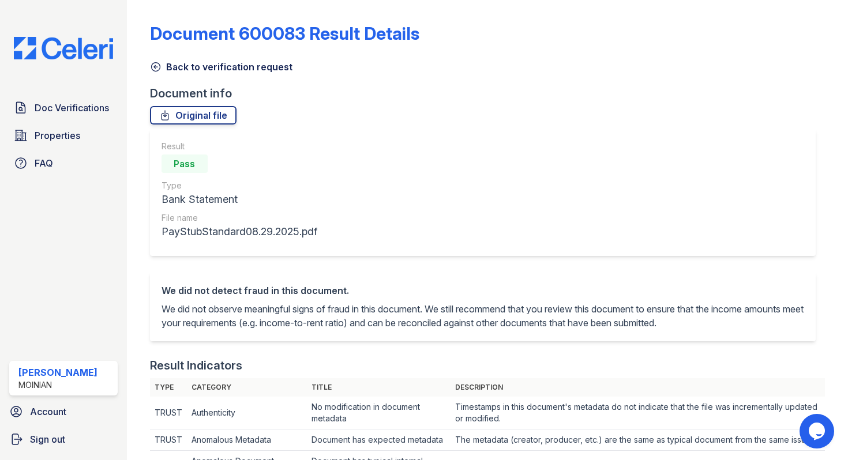
click at [155, 63] on icon at bounding box center [156, 67] width 12 height 12
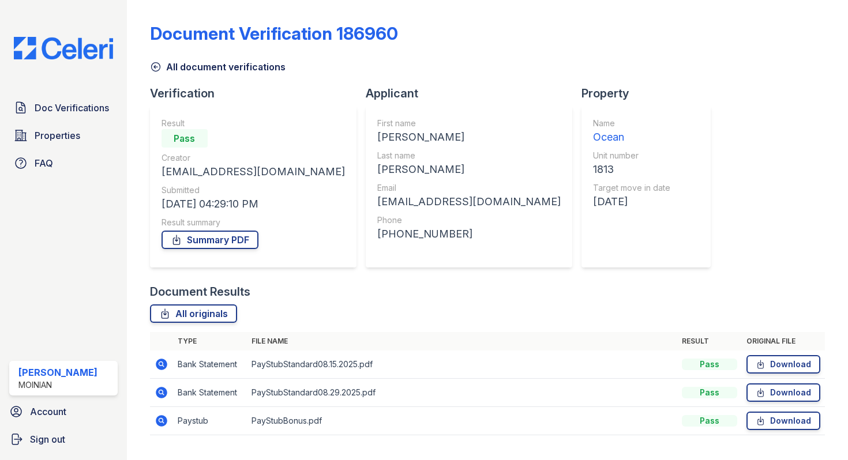
scroll to position [26, 0]
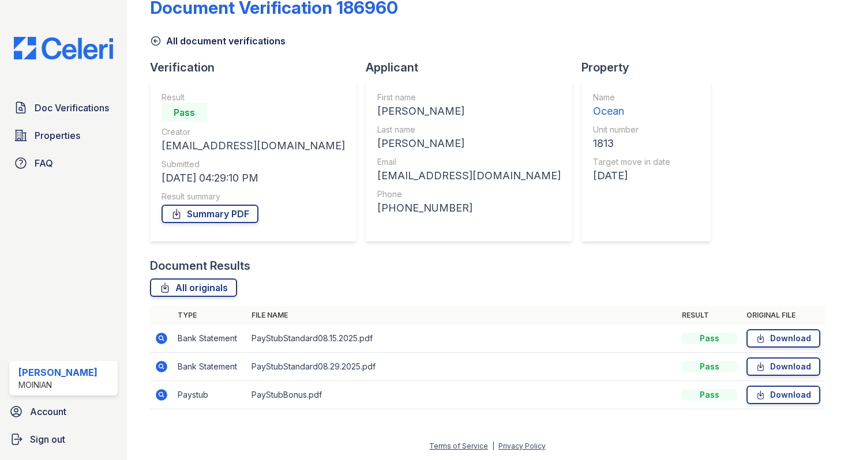
click at [160, 399] on icon at bounding box center [162, 395] width 12 height 12
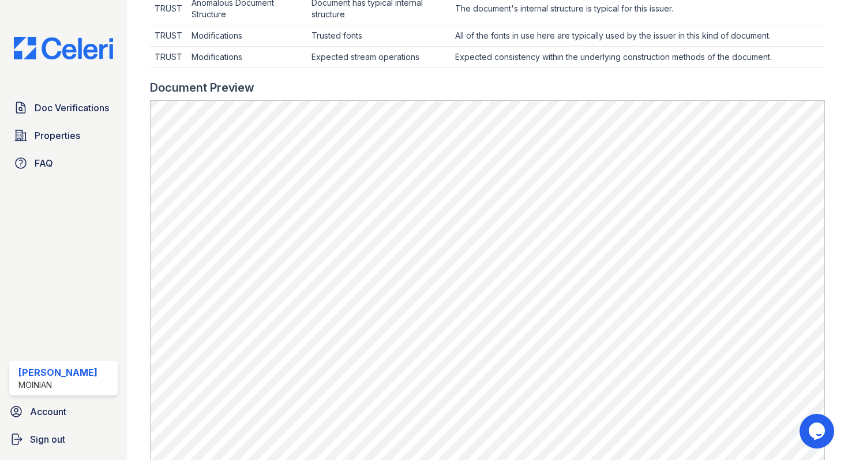
scroll to position [58, 0]
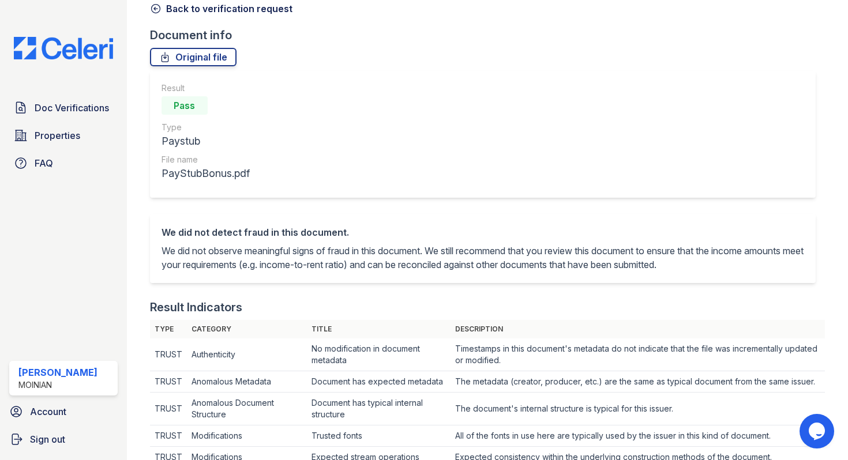
click at [155, 10] on icon at bounding box center [156, 9] width 12 height 12
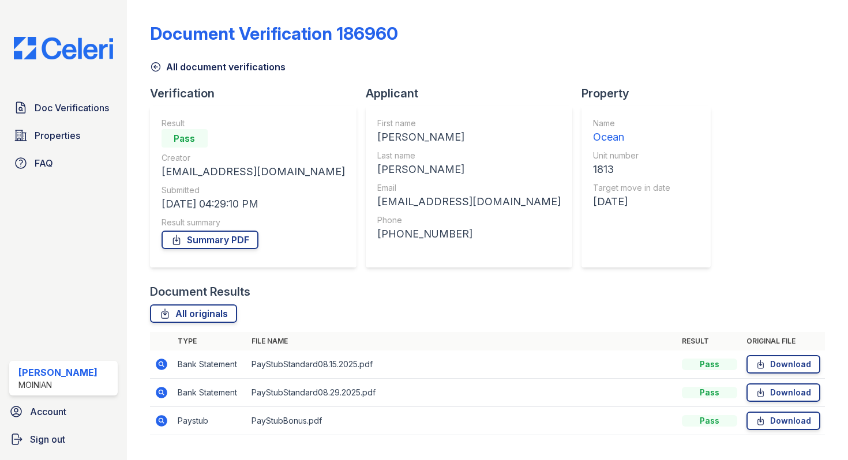
click at [162, 366] on icon at bounding box center [162, 365] width 12 height 12
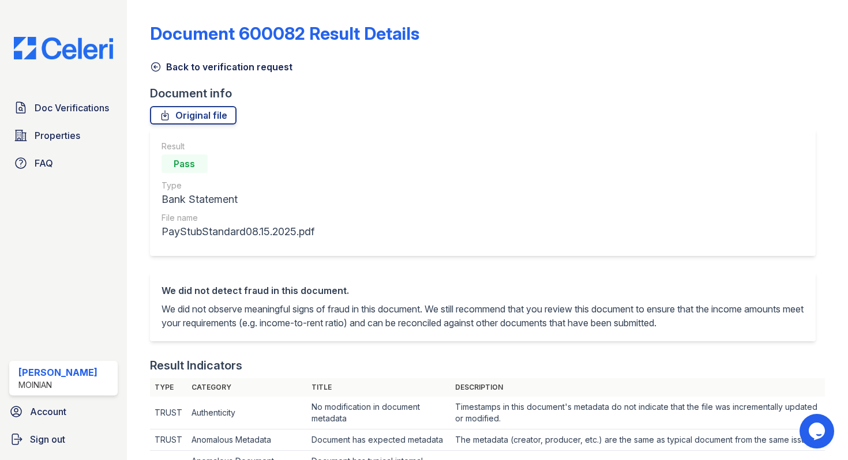
click at [155, 63] on icon at bounding box center [155, 67] width 9 height 9
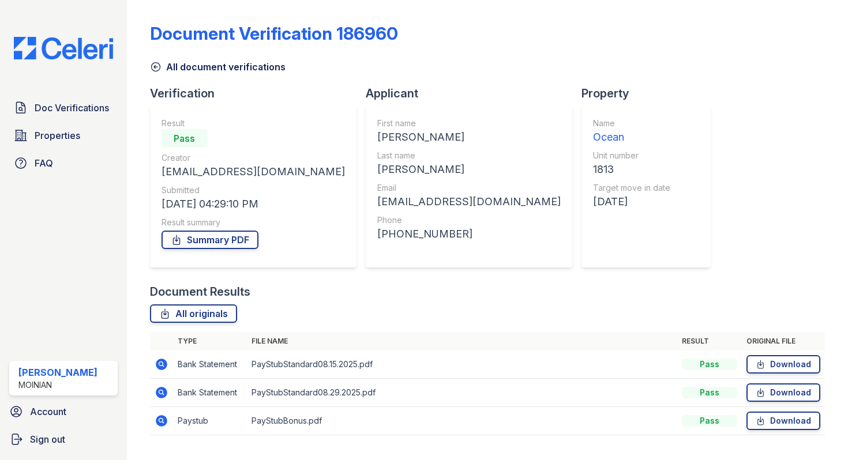
scroll to position [26, 0]
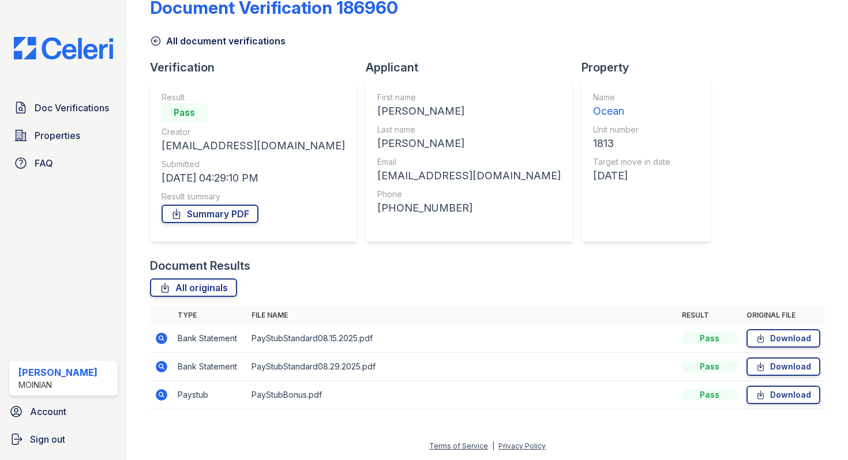
click at [162, 338] on icon at bounding box center [162, 339] width 14 height 14
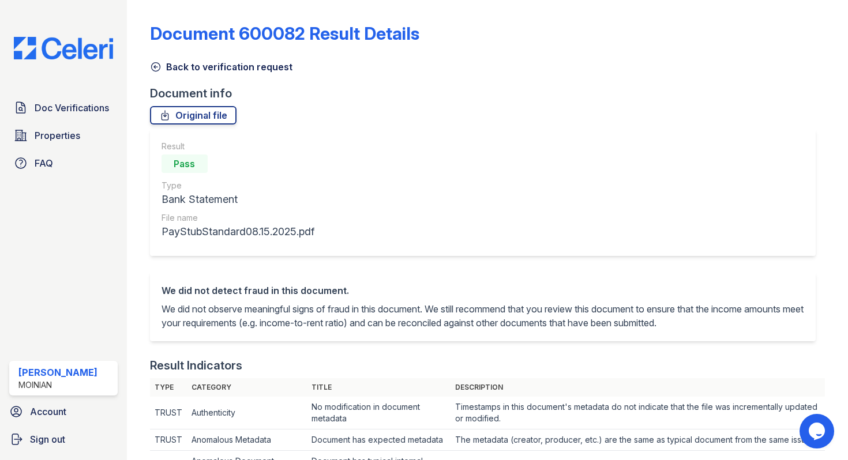
click at [156, 65] on icon at bounding box center [156, 67] width 12 height 12
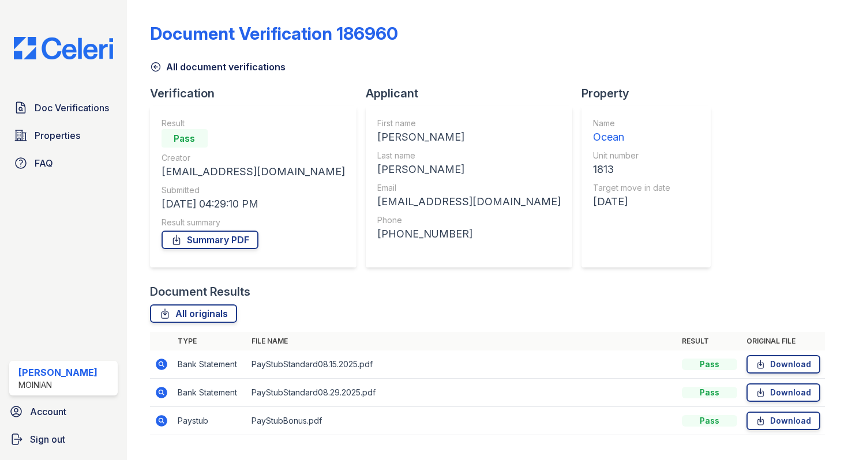
scroll to position [26, 0]
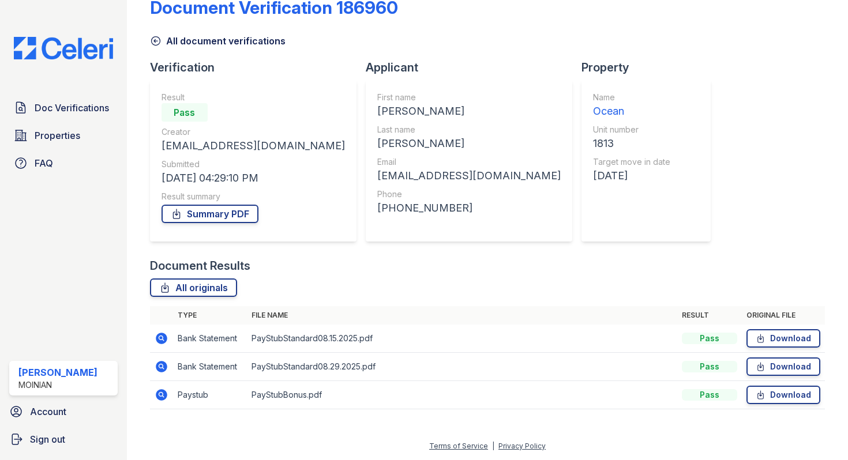
click at [161, 339] on icon at bounding box center [162, 339] width 14 height 14
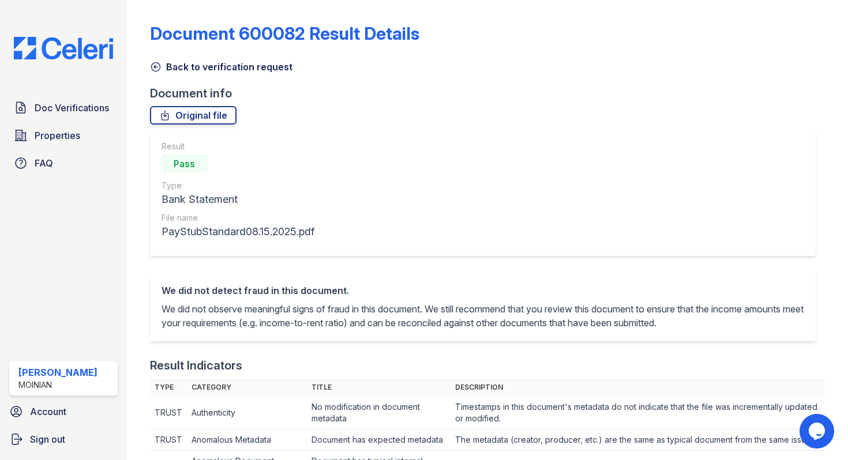
click at [154, 65] on icon at bounding box center [156, 67] width 12 height 12
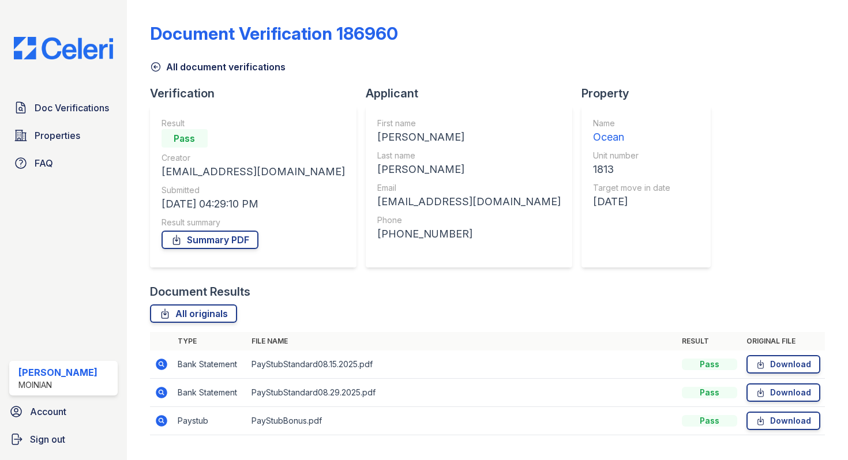
scroll to position [26, 0]
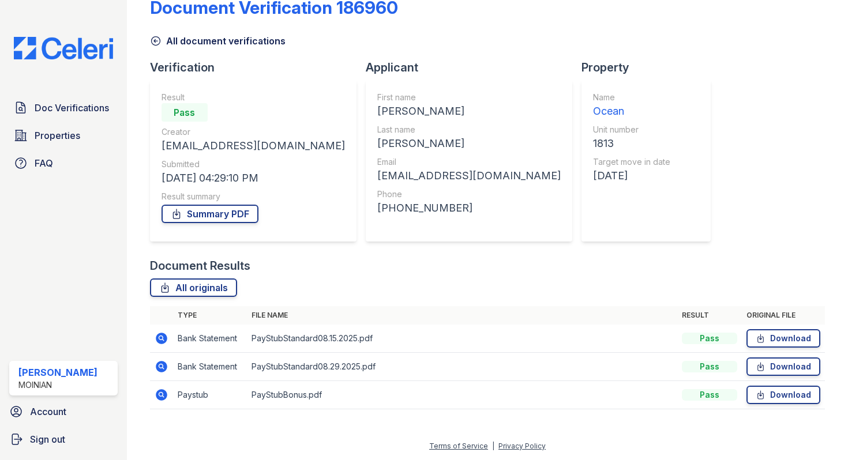
click at [162, 369] on icon at bounding box center [162, 367] width 12 height 12
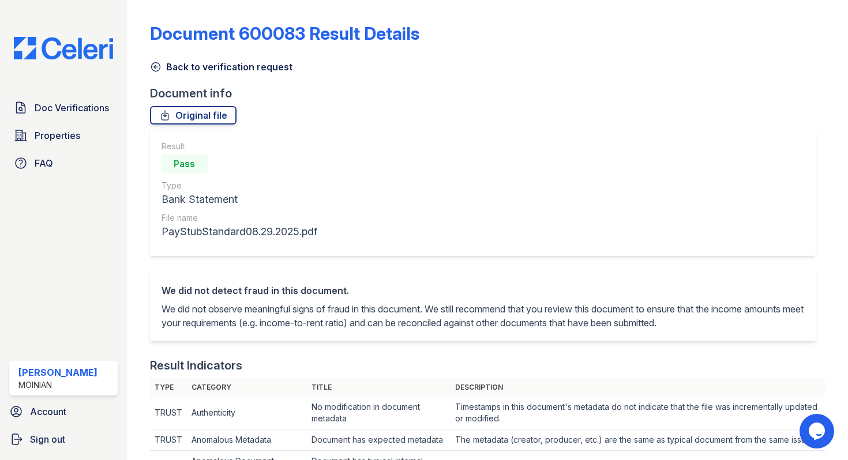
click at [160, 68] on icon at bounding box center [155, 67] width 9 height 9
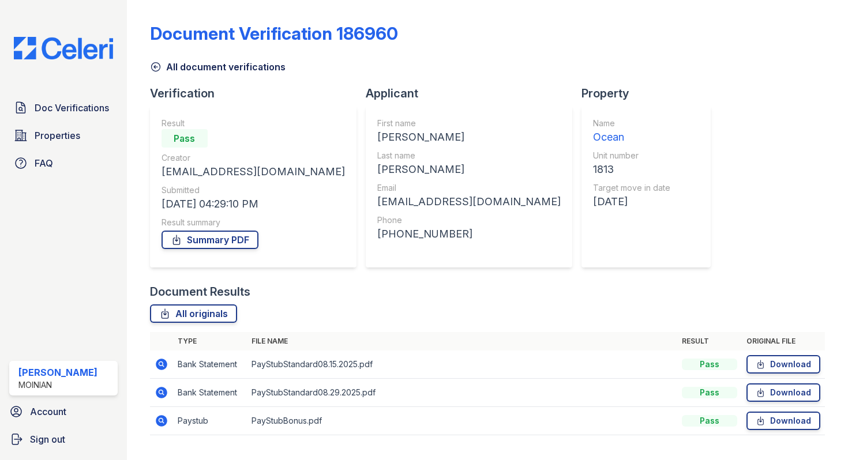
scroll to position [26, 0]
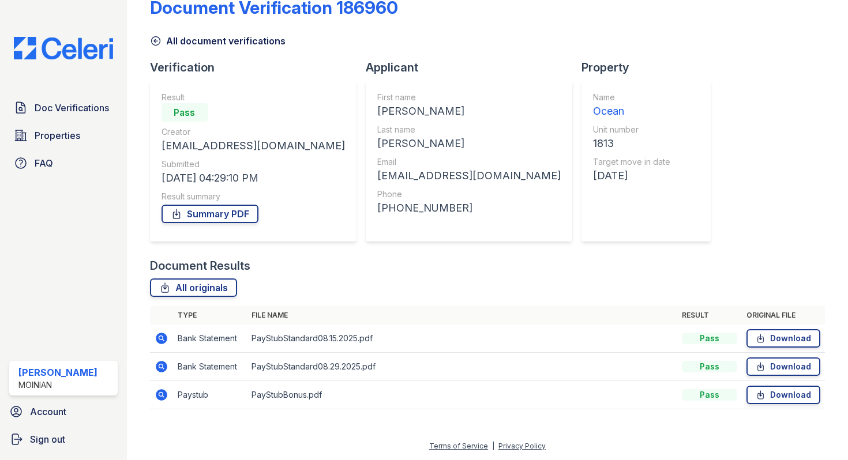
click at [163, 401] on icon at bounding box center [162, 395] width 14 height 14
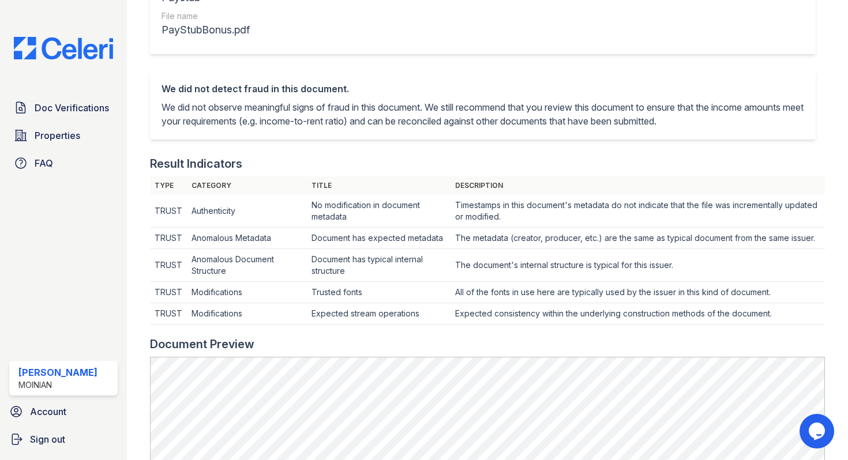
scroll to position [54, 0]
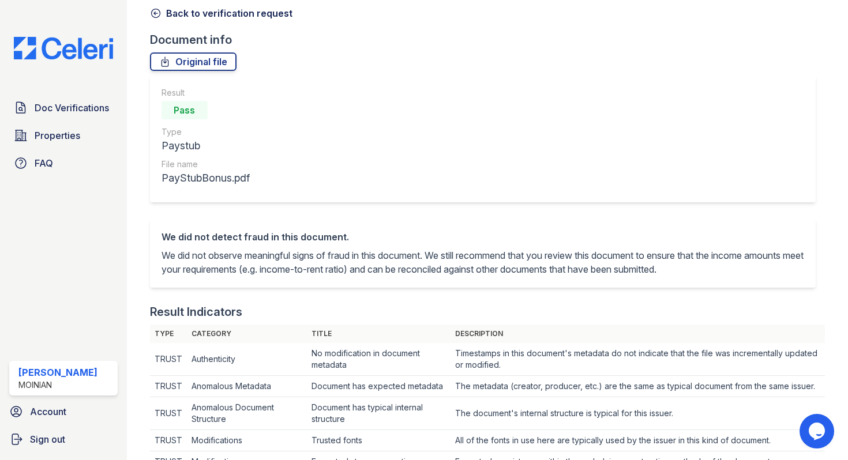
click at [148, 32] on div at bounding box center [147, 458] width 5 height 1015
click at [149, 24] on div at bounding box center [147, 458] width 5 height 1015
click at [154, 18] on icon at bounding box center [156, 14] width 12 height 12
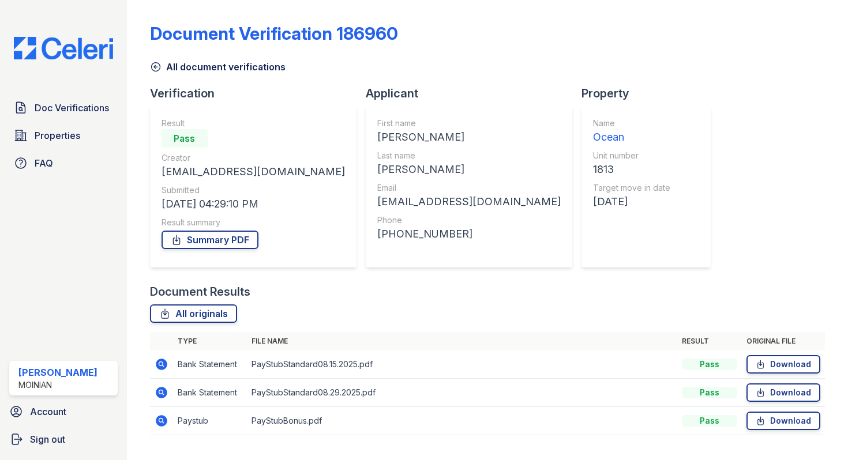
click at [156, 69] on icon at bounding box center [156, 67] width 12 height 12
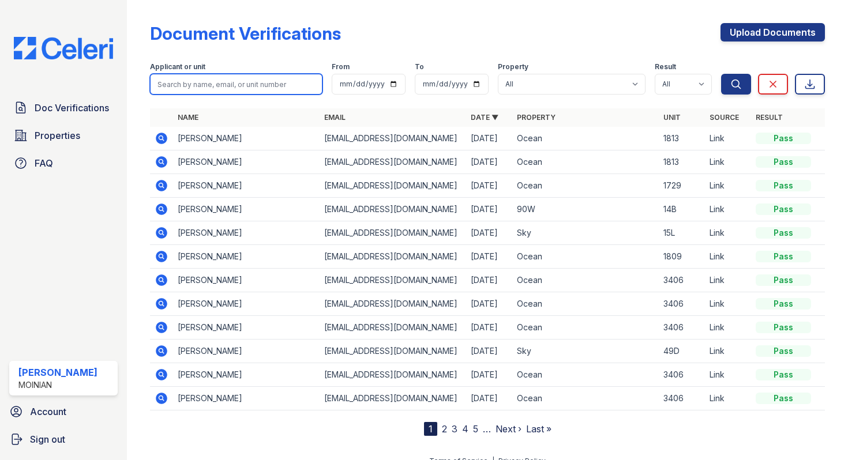
click at [207, 83] on input "search" at bounding box center [236, 84] width 173 height 21
type input "theodora"
click at [721, 74] on button "Search" at bounding box center [736, 84] width 30 height 21
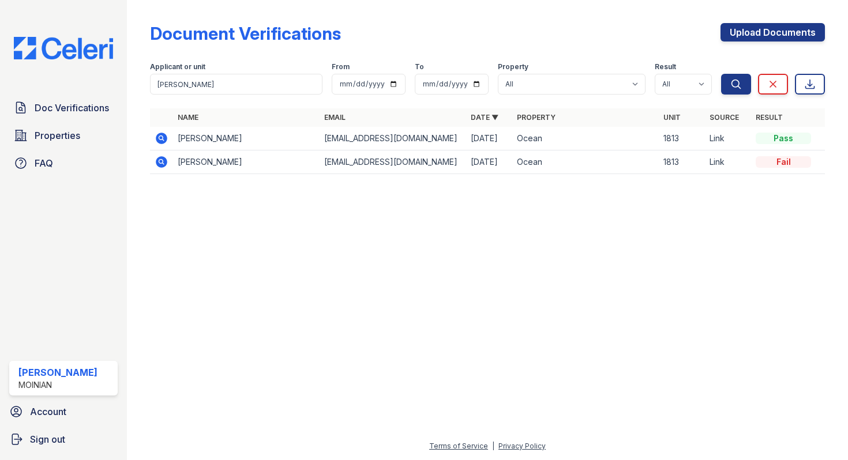
click at [158, 163] on icon at bounding box center [162, 162] width 12 height 12
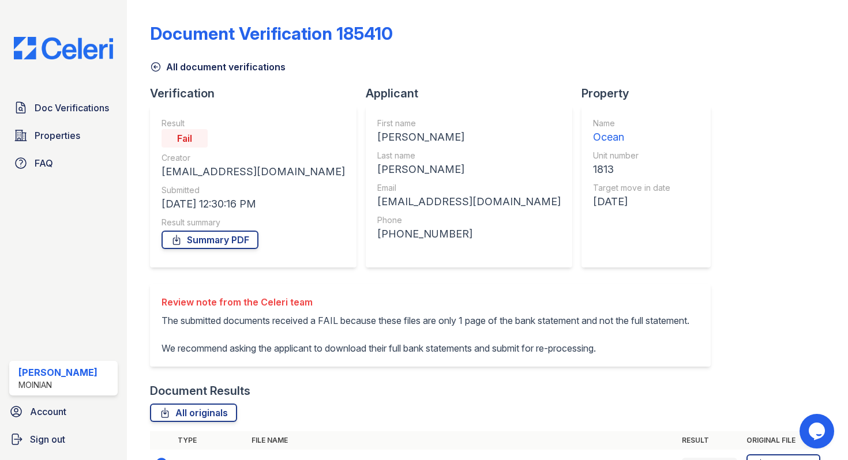
scroll to position [252, 0]
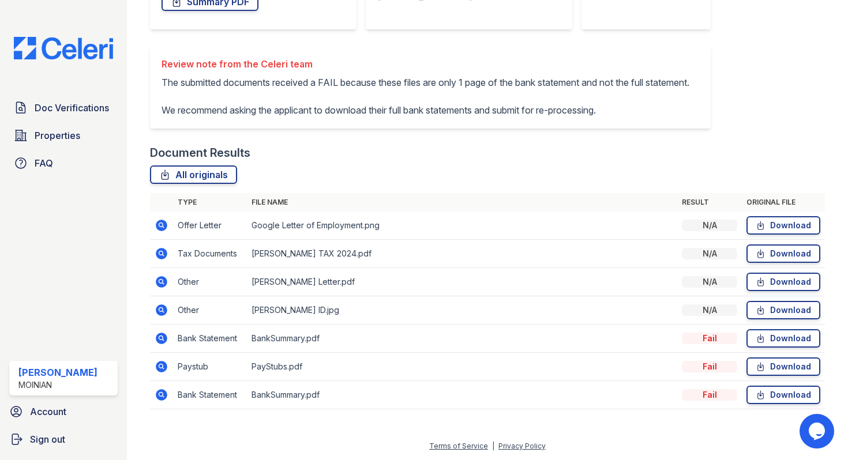
click at [163, 395] on icon at bounding box center [162, 395] width 12 height 12
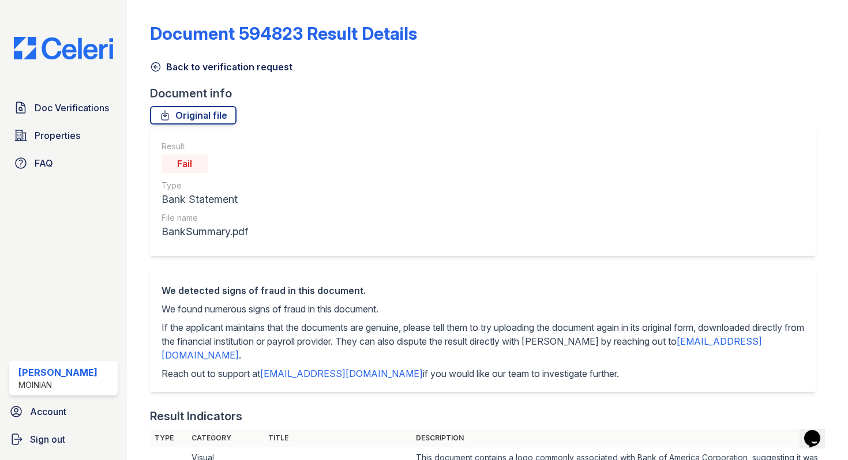
click at [158, 70] on icon at bounding box center [156, 67] width 12 height 12
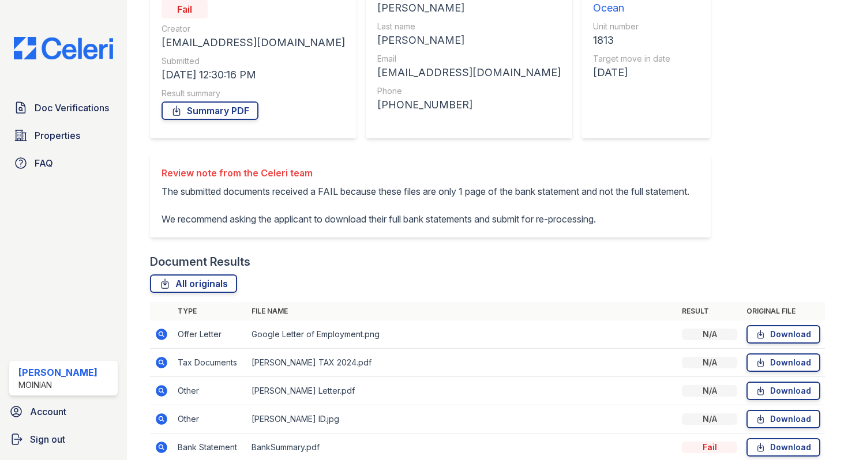
scroll to position [252, 0]
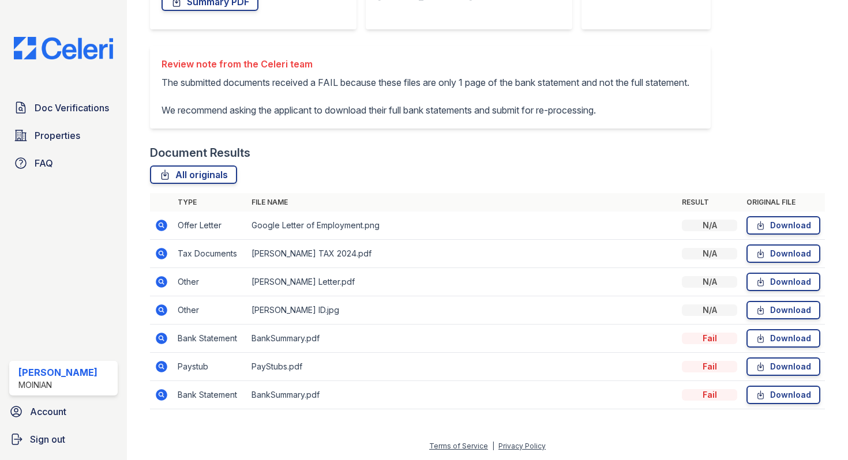
click at [162, 339] on icon at bounding box center [162, 339] width 14 height 14
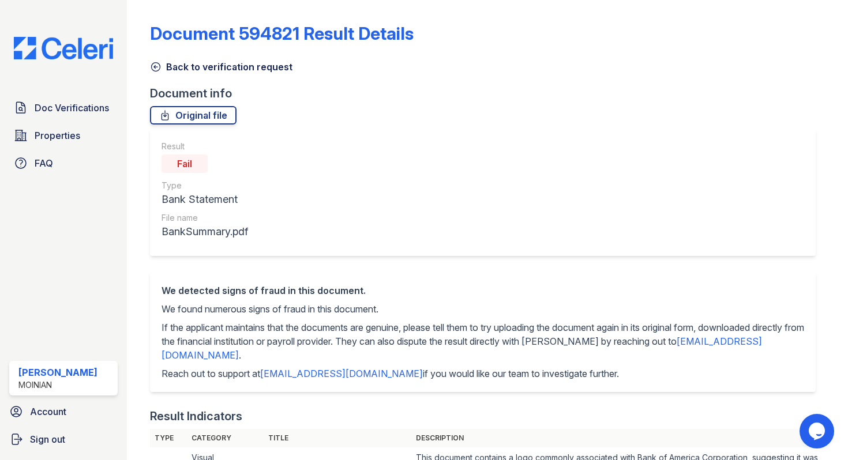
click at [152, 70] on icon at bounding box center [156, 67] width 12 height 12
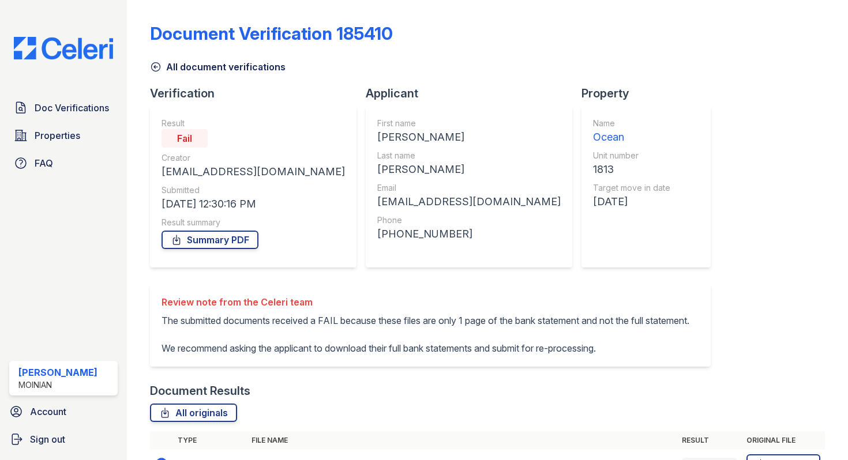
click at [154, 70] on icon at bounding box center [156, 67] width 12 height 12
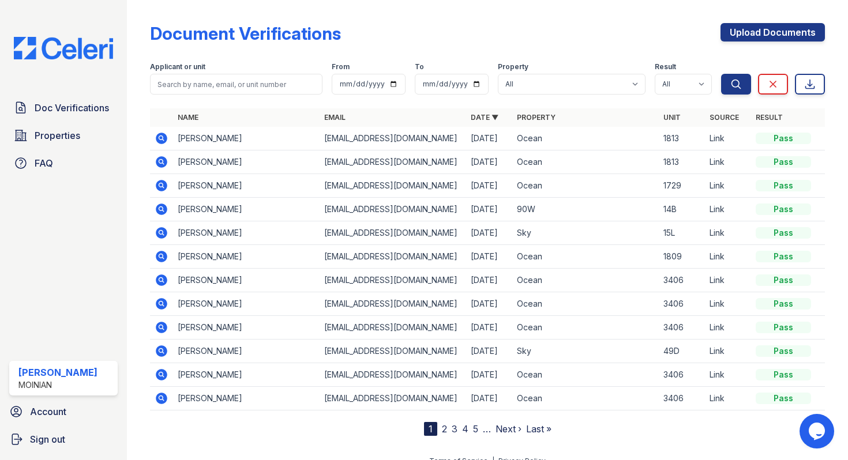
click at [153, 137] on td at bounding box center [161, 139] width 23 height 24
click at [166, 138] on icon at bounding box center [162, 139] width 12 height 12
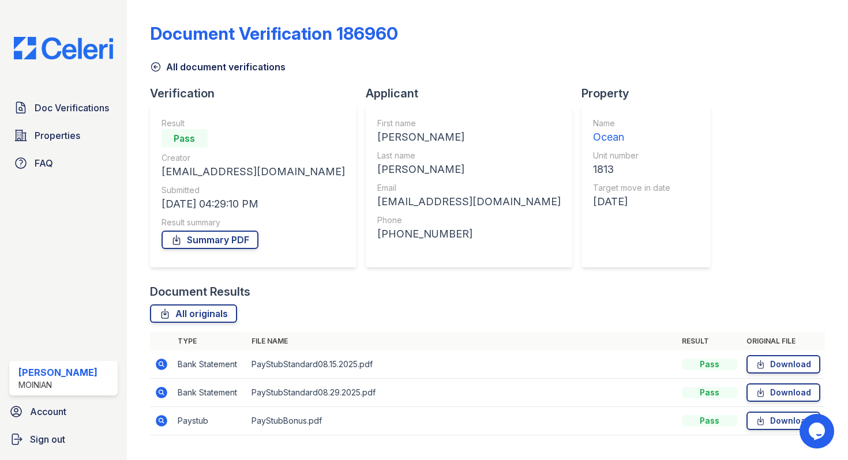
click at [157, 68] on icon at bounding box center [156, 67] width 12 height 12
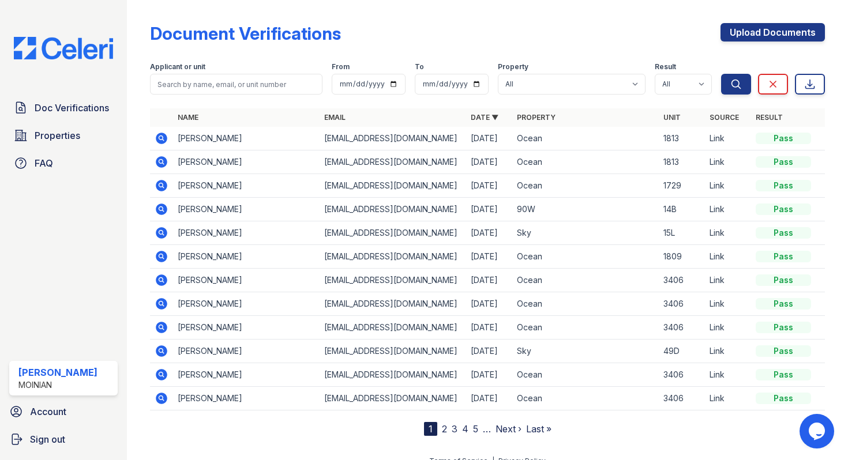
click at [163, 160] on icon at bounding box center [162, 162] width 12 height 12
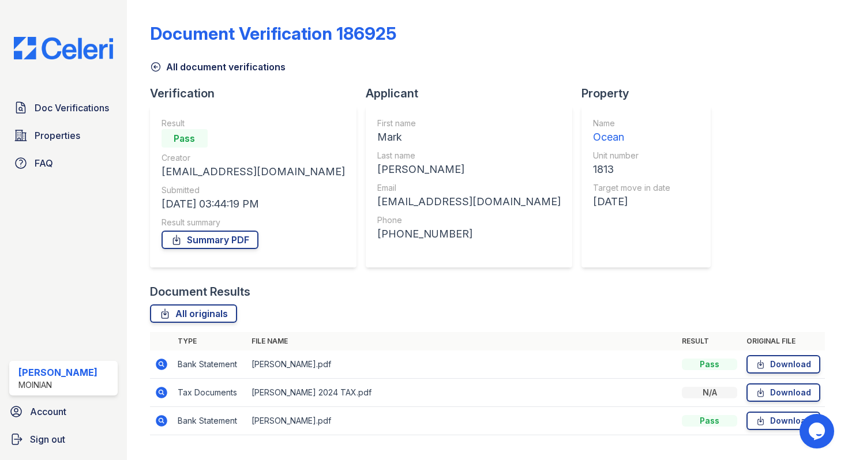
click at [156, 68] on icon at bounding box center [156, 67] width 12 height 12
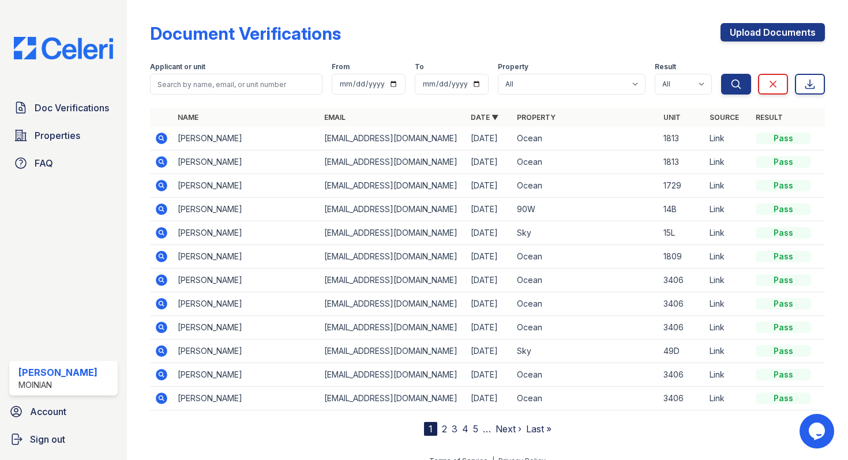
scroll to position [15, 0]
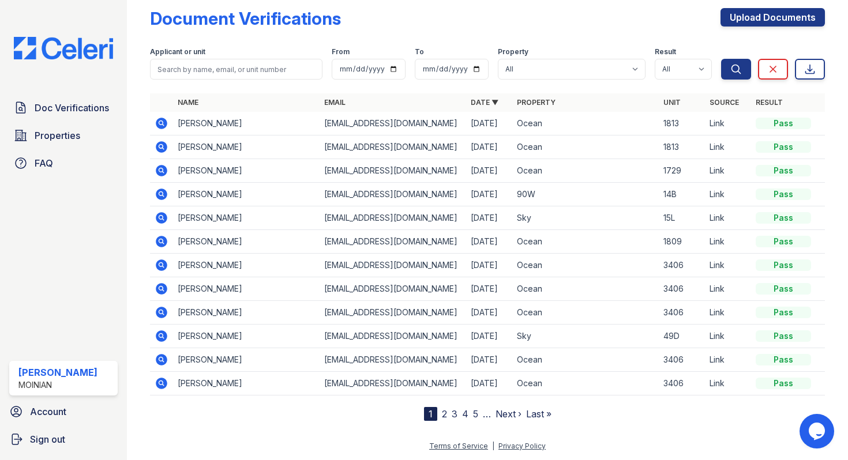
click at [443, 414] on link "2" at bounding box center [444, 414] width 5 height 12
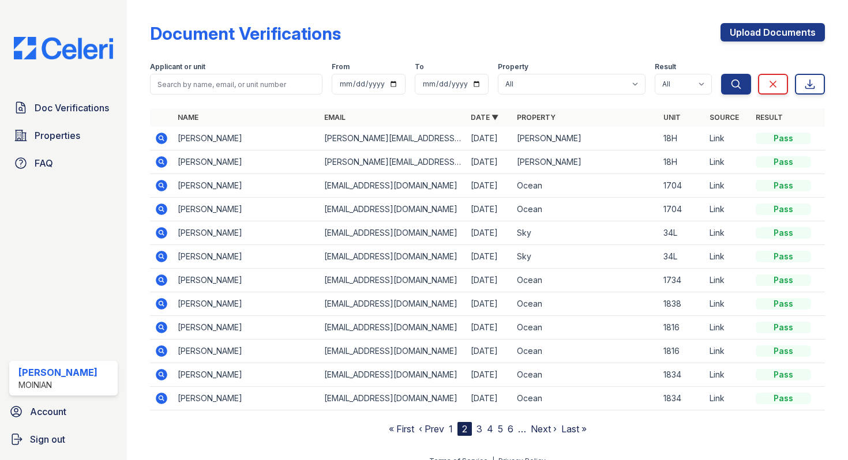
click at [448, 427] on nav "« First ‹ Prev 1 2 3 4 5 6 … Next › Last »" at bounding box center [488, 429] width 198 height 14
click at [449, 429] on link "1" at bounding box center [451, 429] width 4 height 12
